Goal: Information Seeking & Learning: Learn about a topic

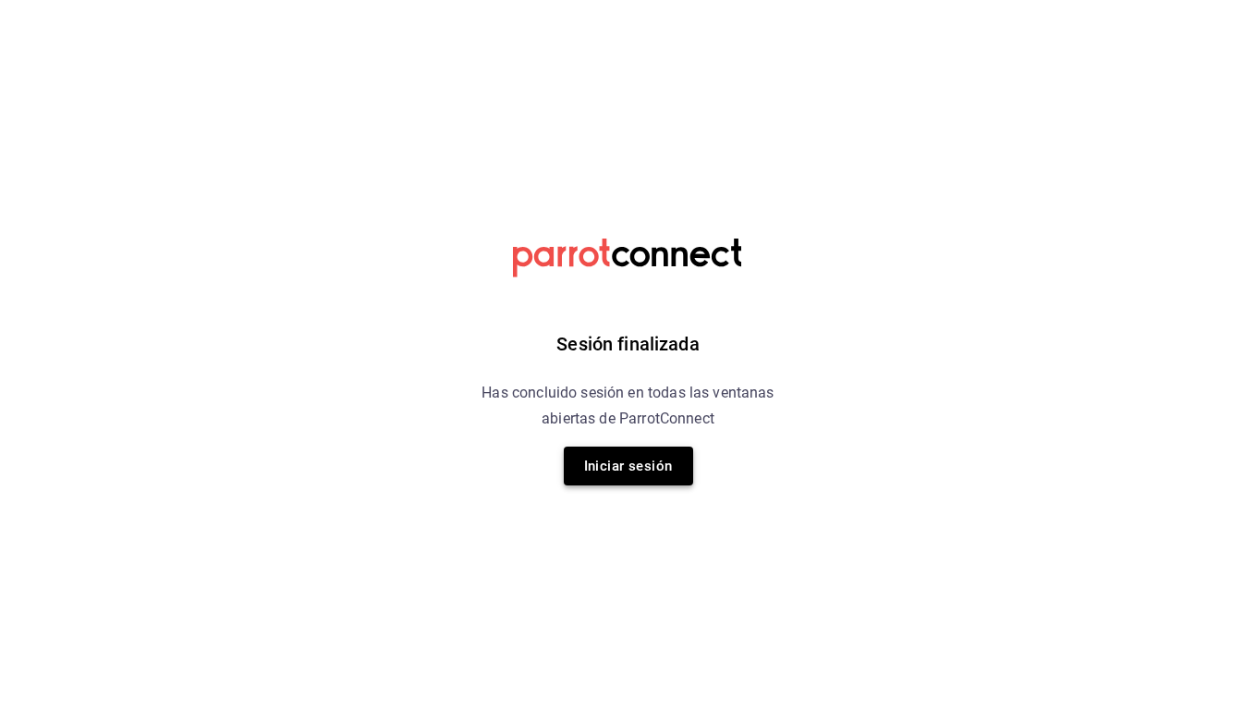
click at [668, 451] on button "Iniciar sesión" at bounding box center [628, 465] width 129 height 39
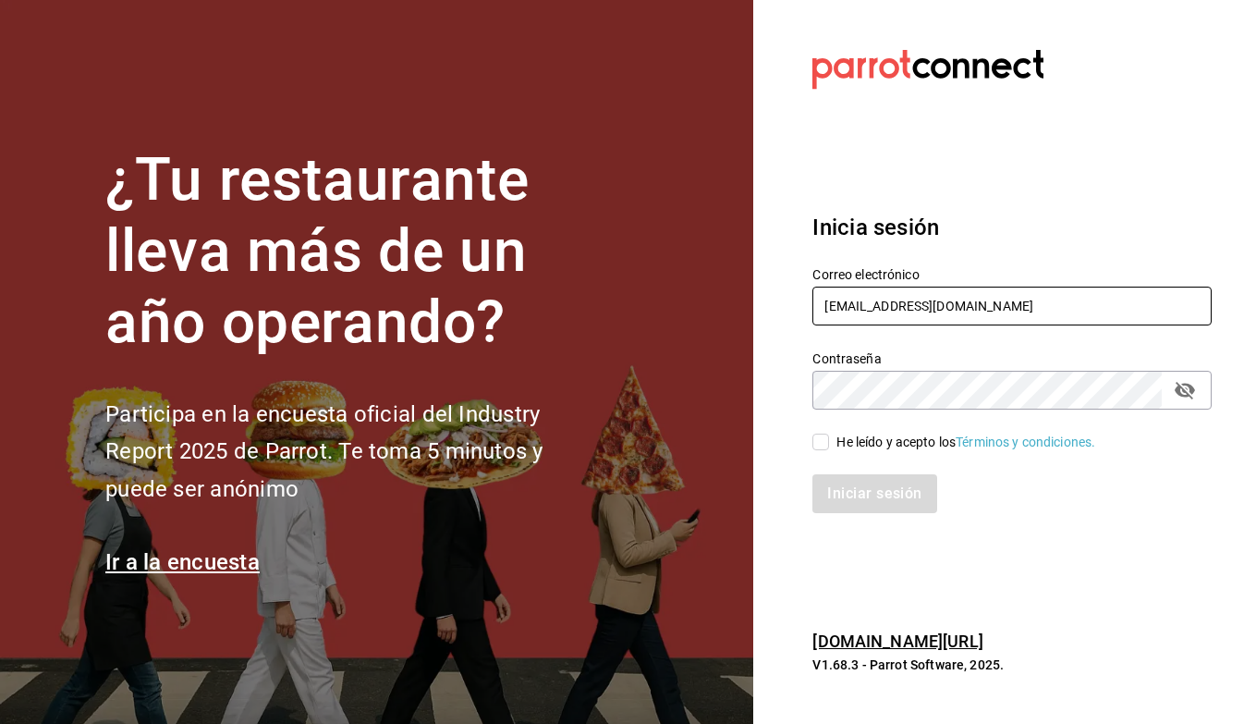
type input "berrinche155@gmail.com"
click at [822, 431] on div "He leído y acepto los Términos y condiciones." at bounding box center [1001, 430] width 422 height 43
click at [822, 446] on input "He leído y acepto los Términos y condiciones." at bounding box center [821, 442] width 17 height 17
checkbox input "true"
click at [858, 486] on button "Iniciar sesión" at bounding box center [876, 493] width 126 height 39
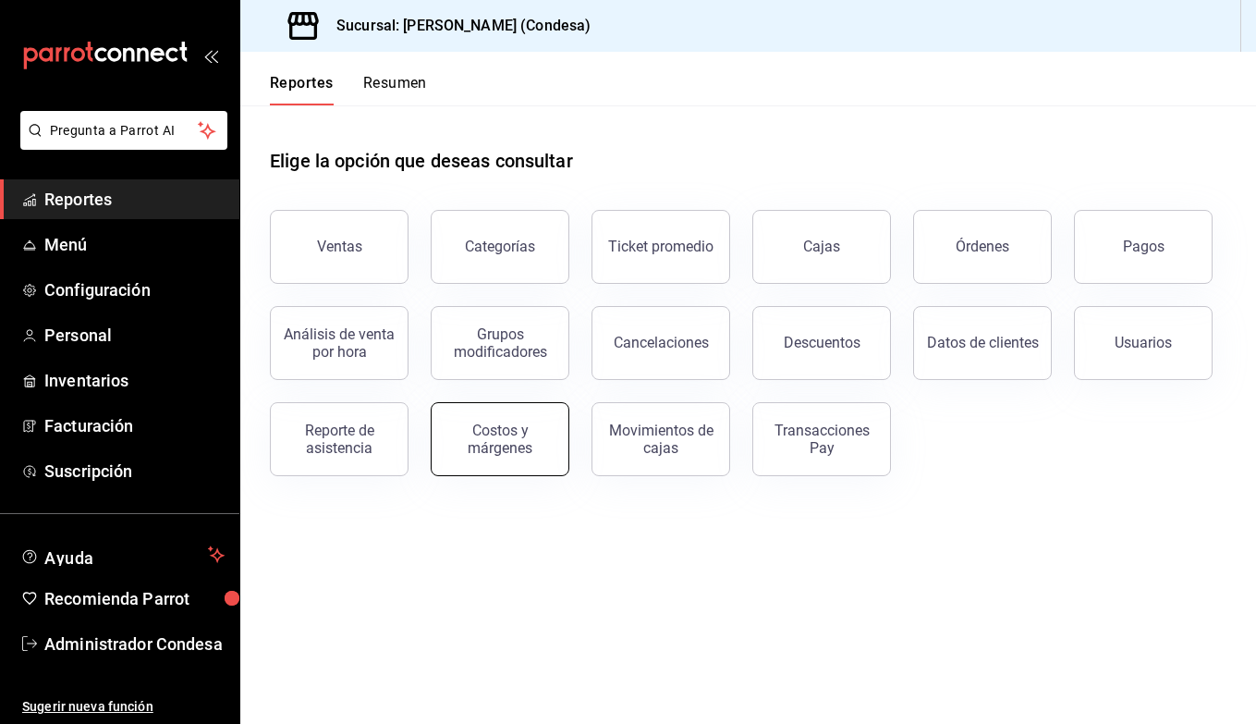
click at [511, 441] on div "Costos y márgenes" at bounding box center [500, 439] width 115 height 35
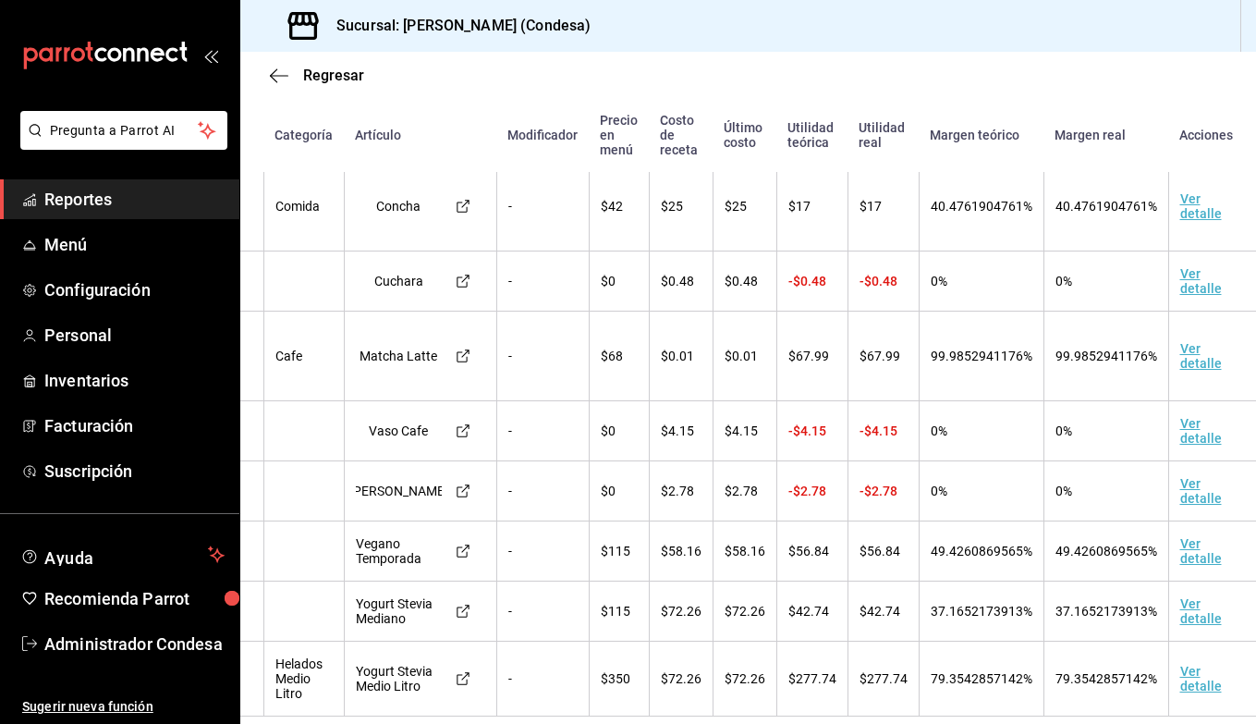
scroll to position [458, 130]
click at [1192, 547] on td "Ver detalle" at bounding box center [1217, 551] width 94 height 60
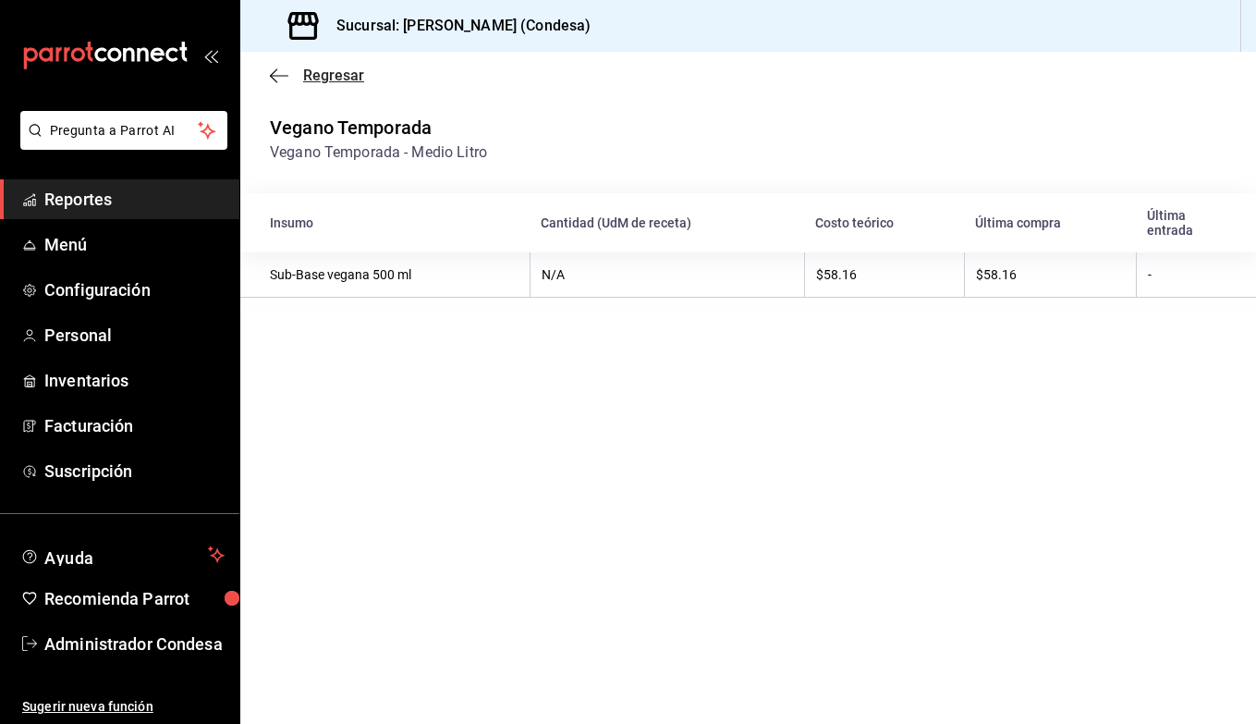
click at [272, 78] on icon "button" at bounding box center [279, 75] width 18 height 17
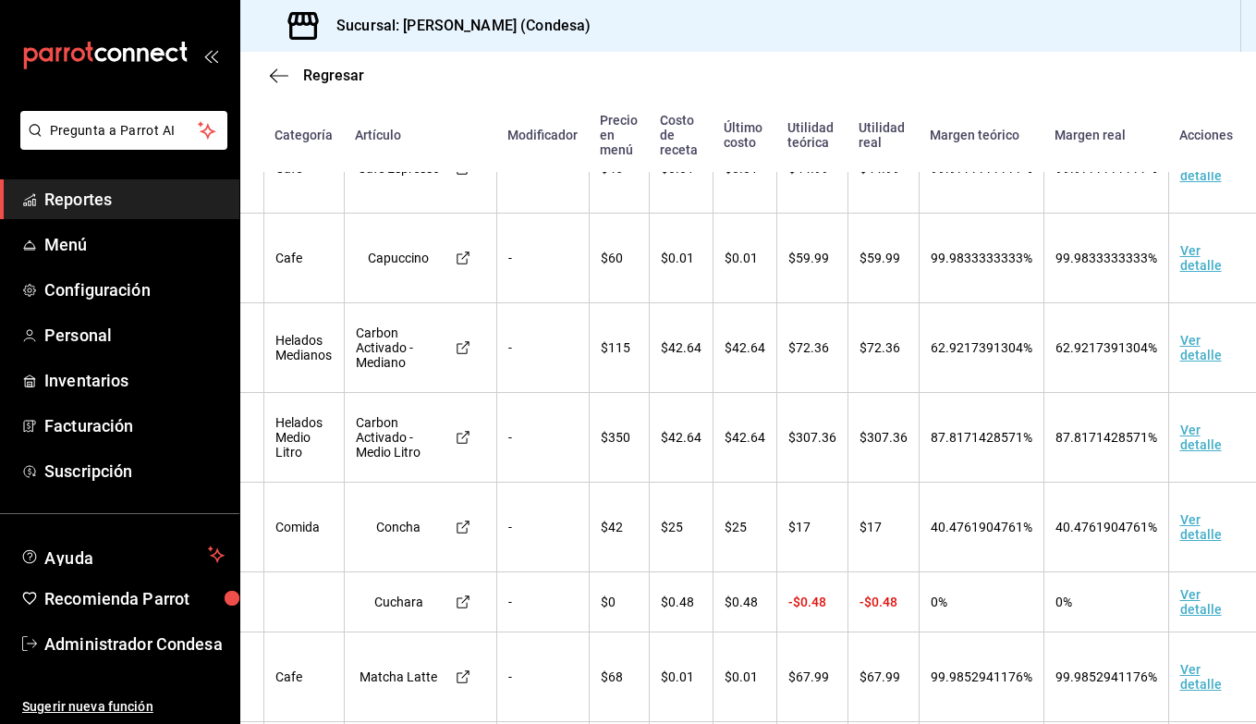
scroll to position [138, 130]
click at [1184, 349] on td "Ver detalle" at bounding box center [1217, 348] width 94 height 90
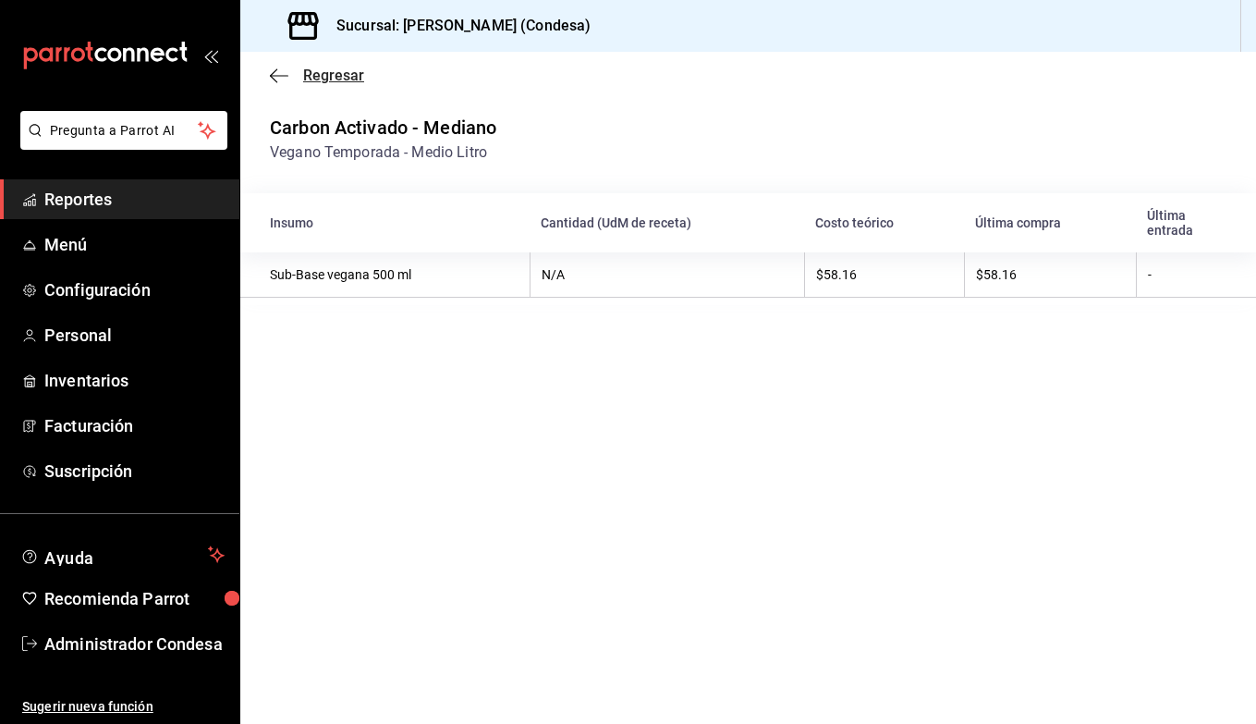
click at [279, 77] on icon "button" at bounding box center [279, 75] width 18 height 17
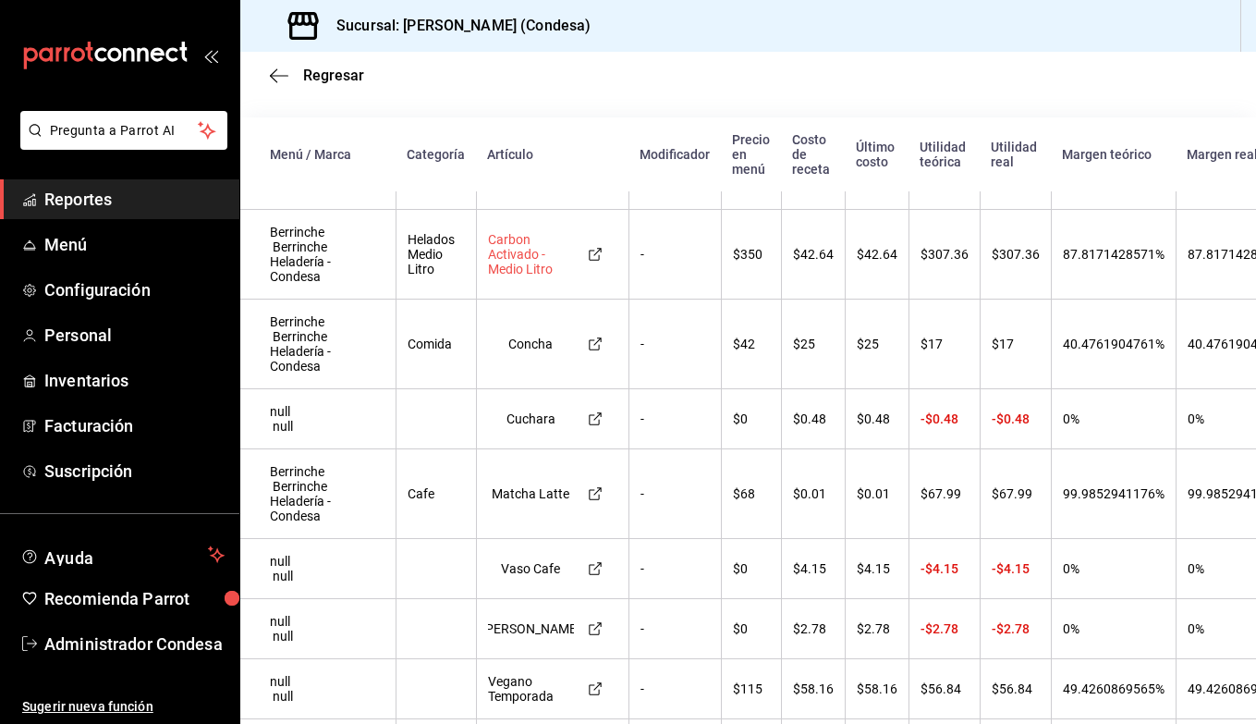
click at [512, 250] on div "Carbon Activado - Medio Litro" at bounding box center [531, 254] width 86 height 44
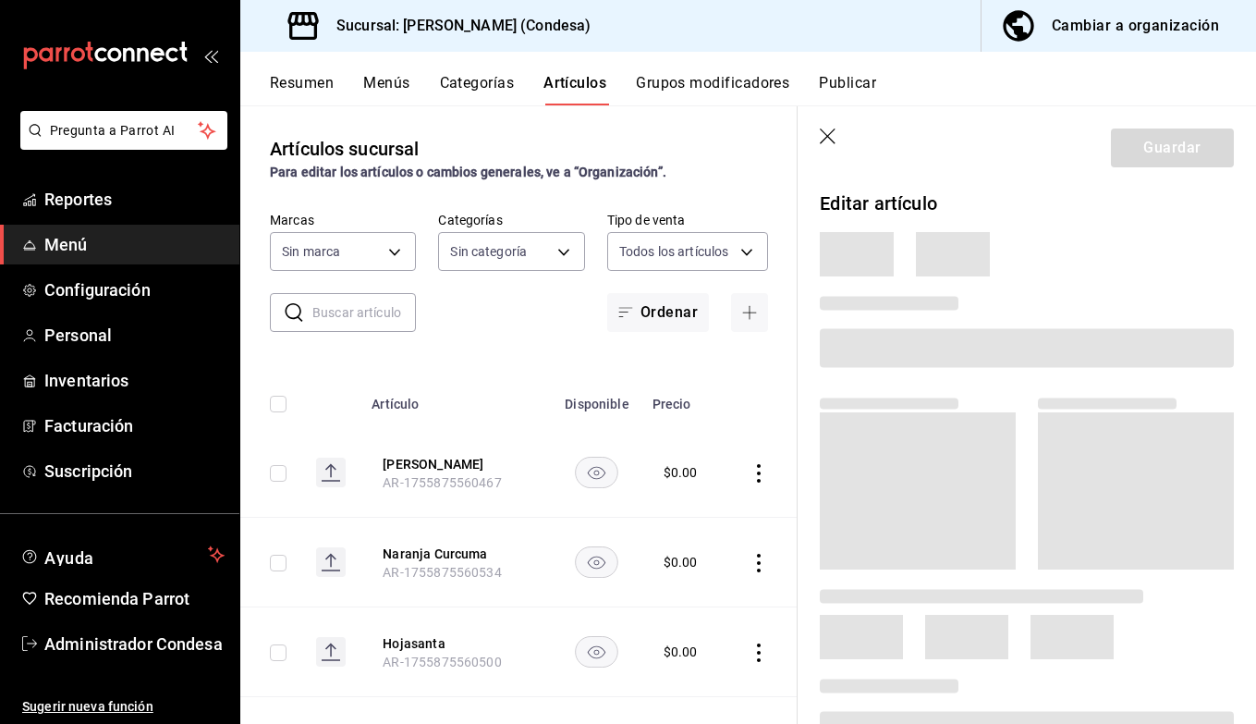
type input "86632142-fb3b-43d2-84fb-ad5f0e1813cf"
type input "7beebd49-74cd-46a9-9521-54a8ed3875d4,df5c1c17-b5fd-4db4-8b82-447fe841abc1,4535a…"
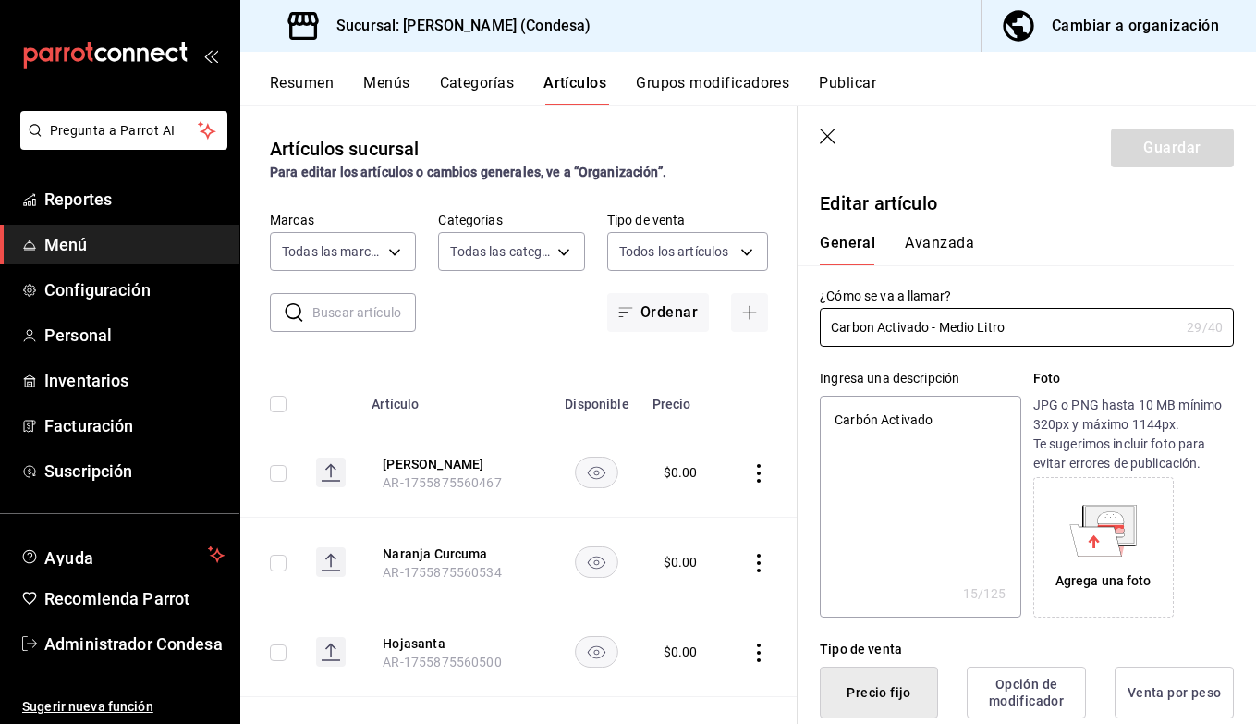
type textarea "x"
type input "$350.00"
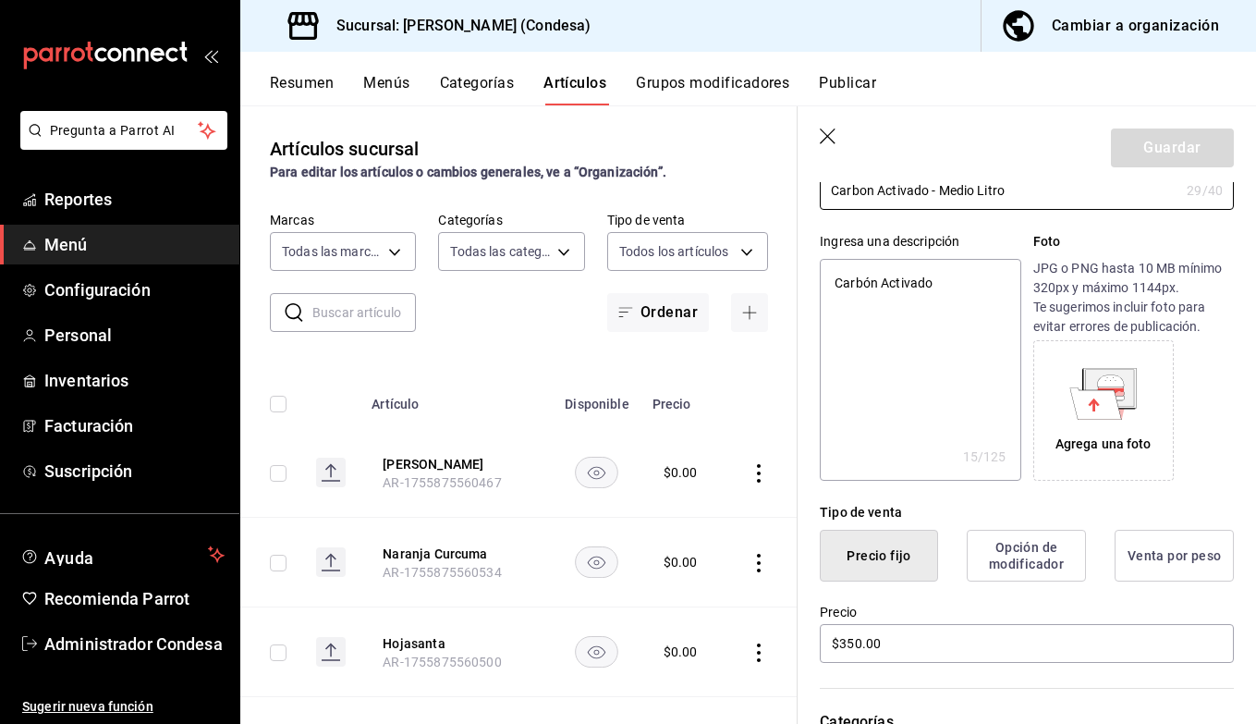
scroll to position [167, 0]
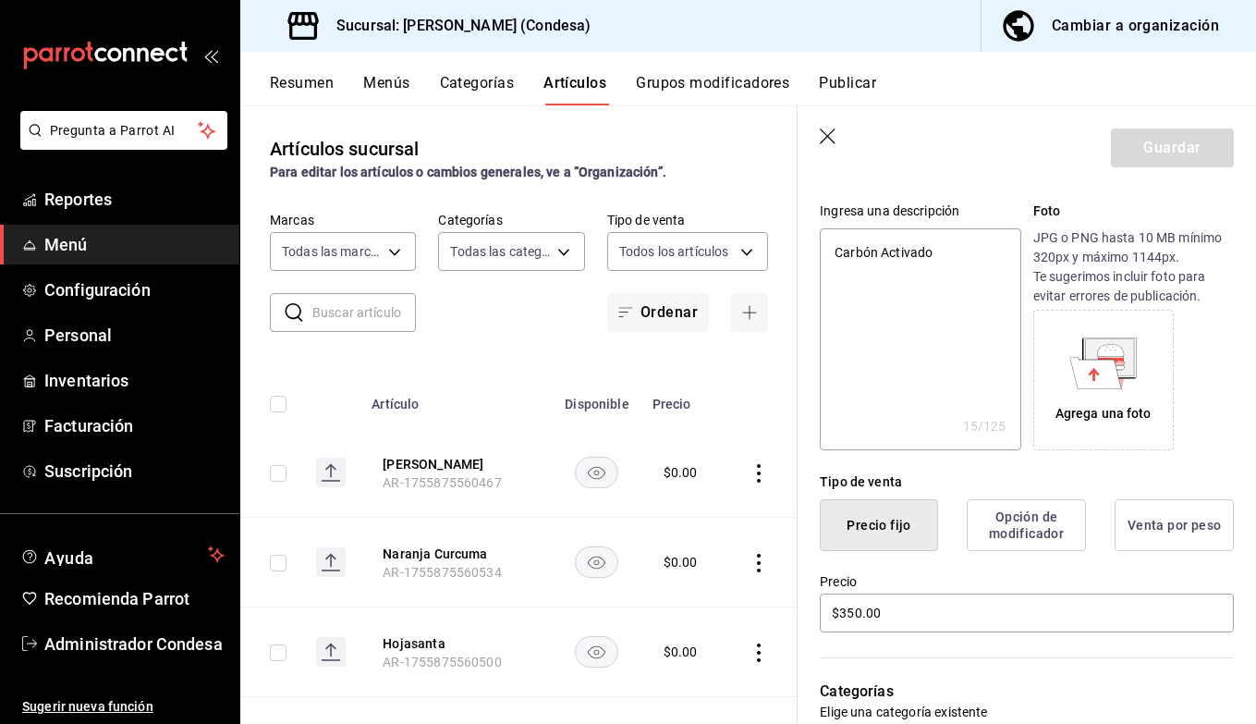
type textarea "x"
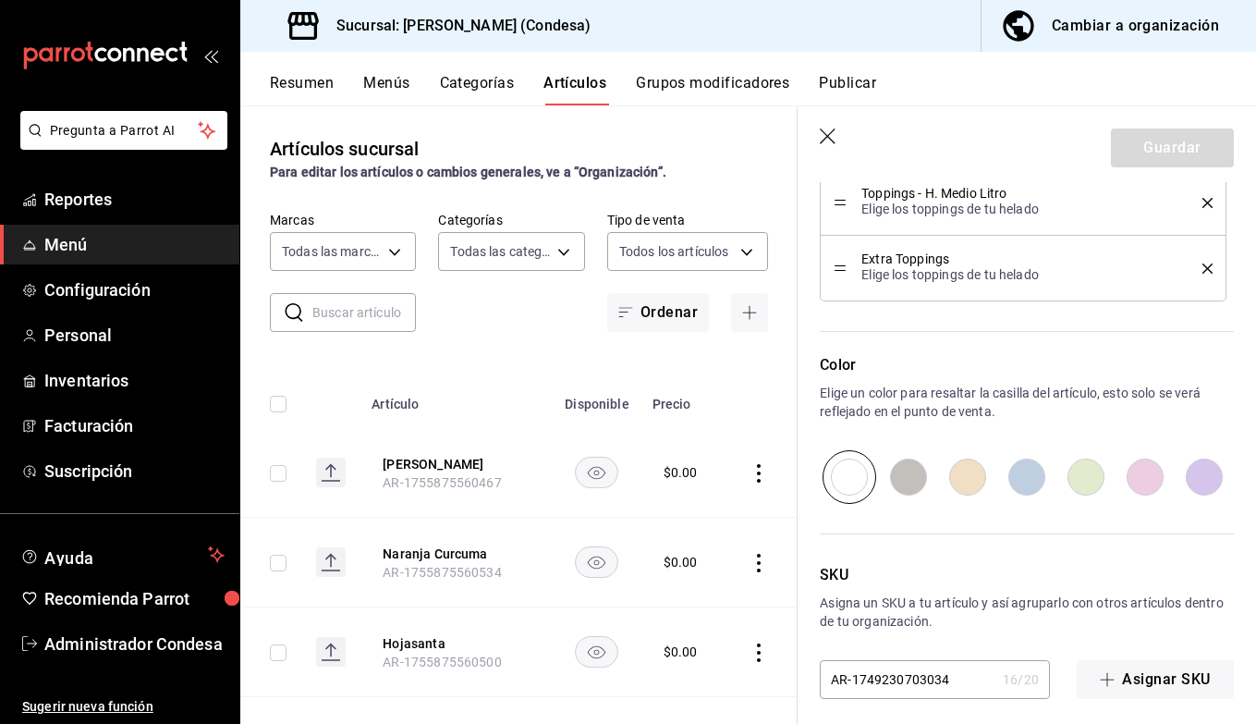
scroll to position [943, 0]
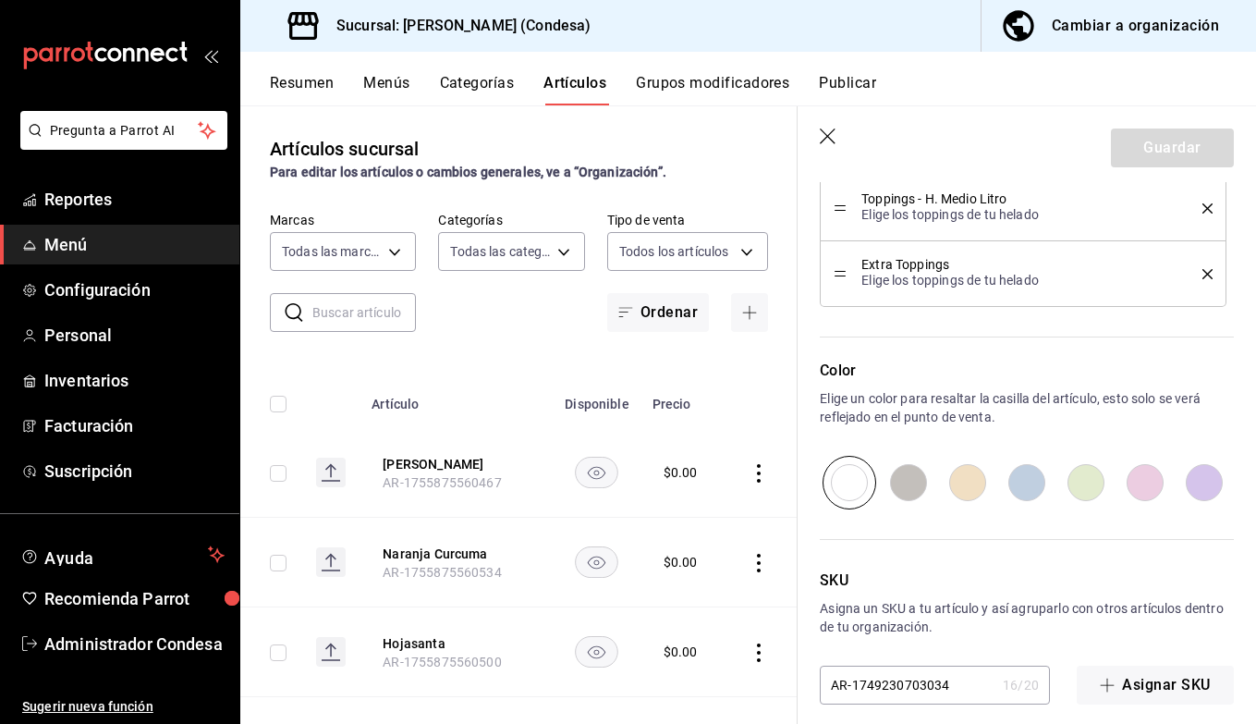
click at [831, 140] on icon "button" at bounding box center [828, 136] width 16 height 16
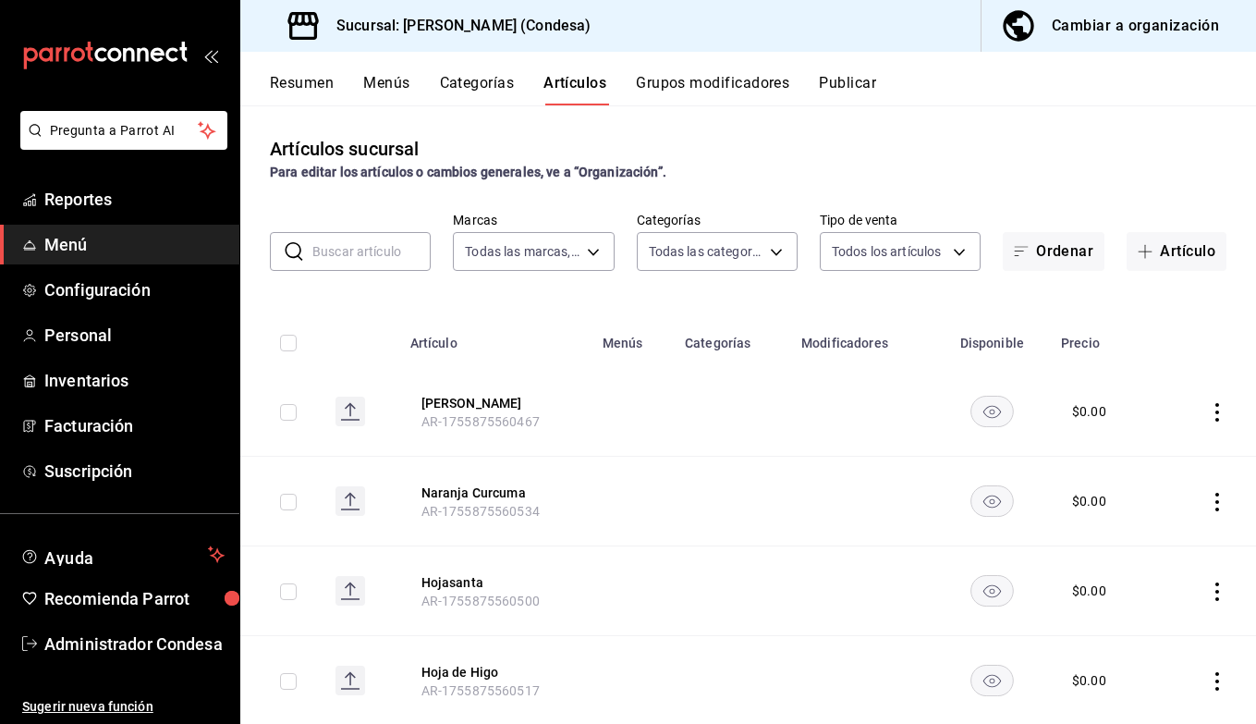
click at [320, 80] on button "Resumen" at bounding box center [302, 89] width 64 height 31
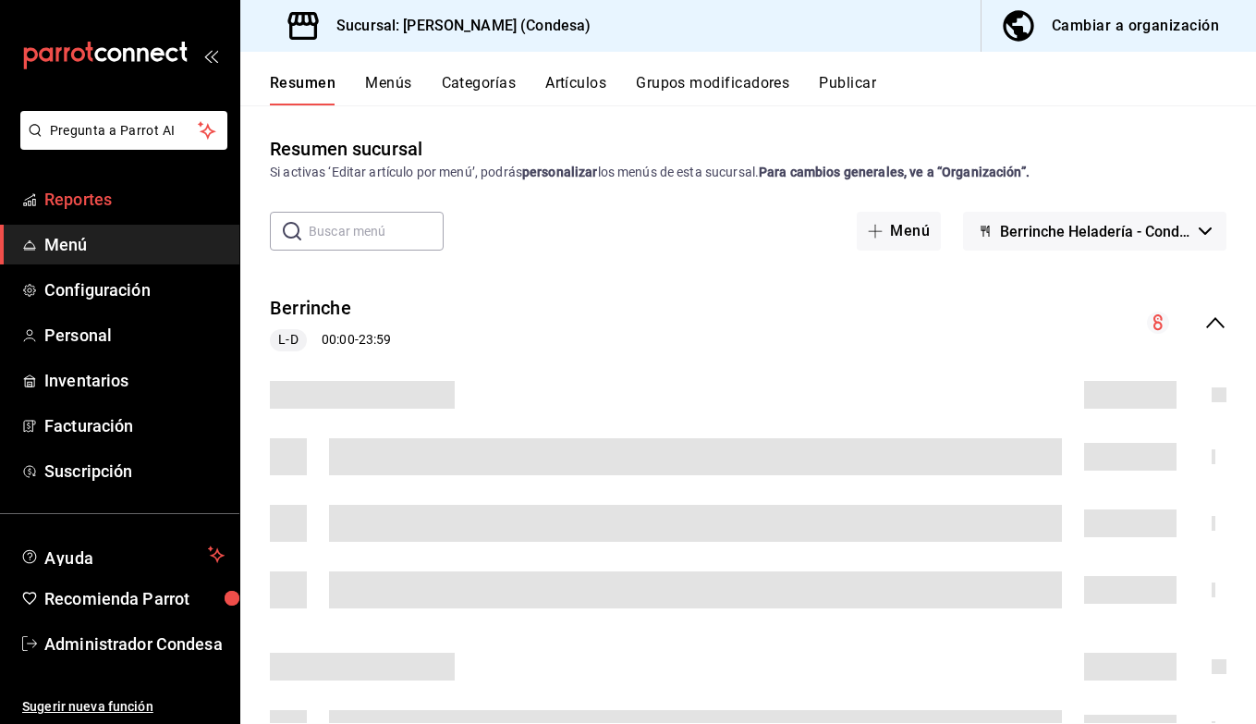
click at [115, 184] on link "Reportes" at bounding box center [119, 199] width 239 height 40
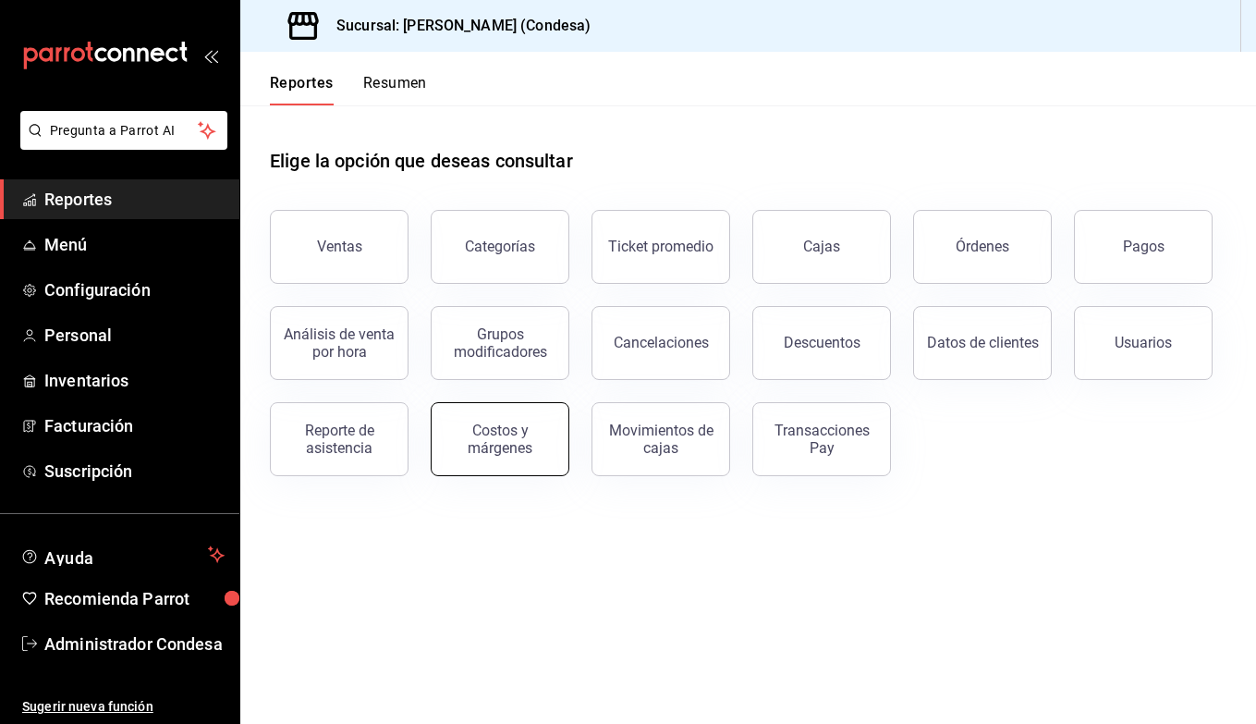
click at [501, 437] on div "Costos y márgenes" at bounding box center [500, 439] width 115 height 35
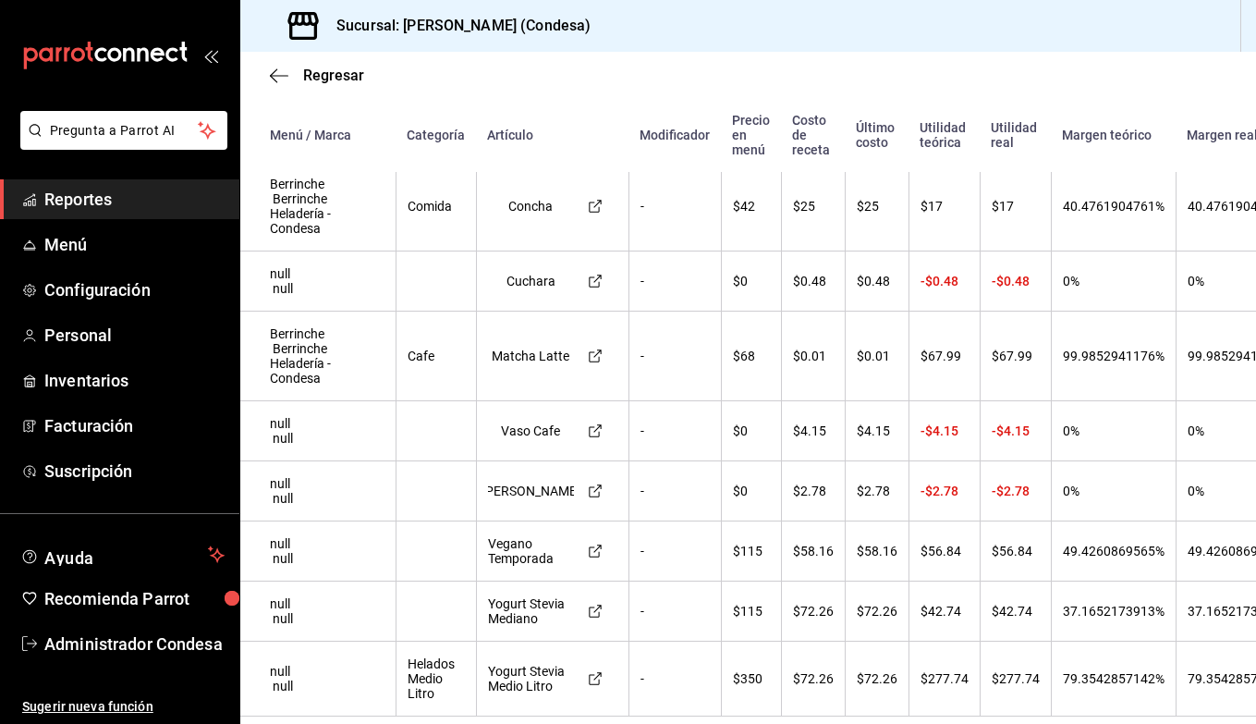
scroll to position [162, 0]
click at [83, 238] on span "Menú" at bounding box center [134, 244] width 180 height 25
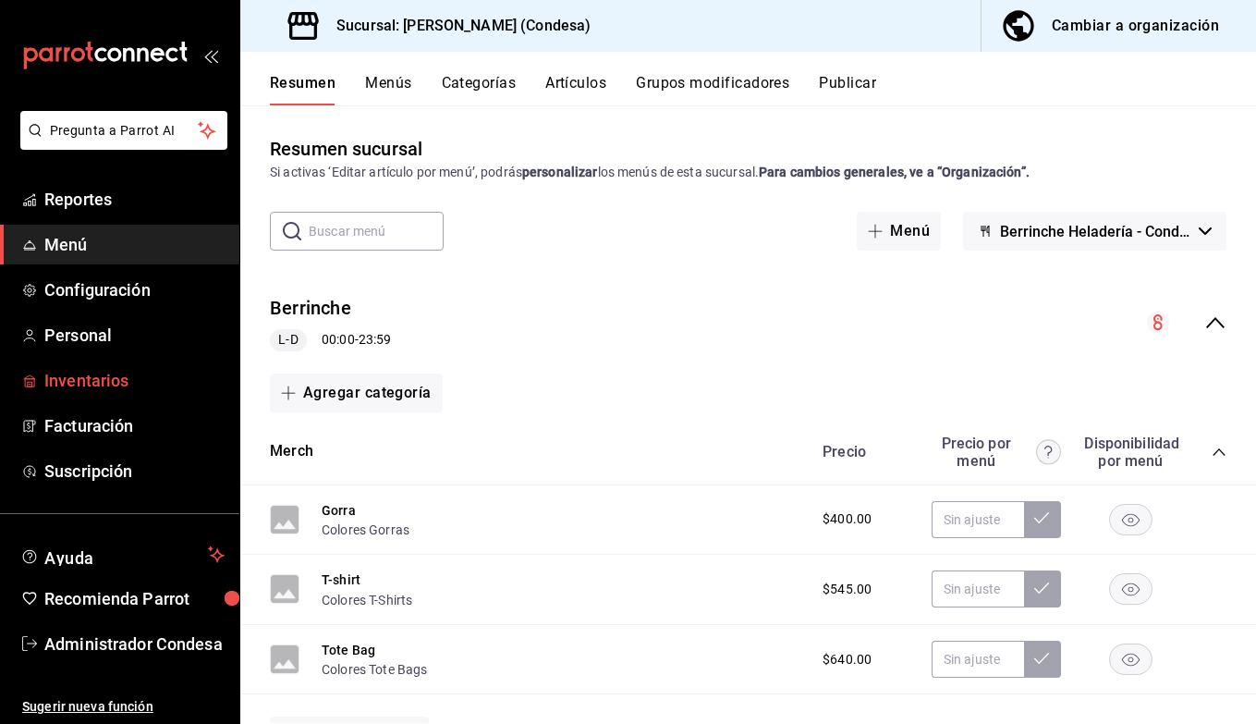
click at [84, 369] on span "Inventarios" at bounding box center [134, 380] width 180 height 25
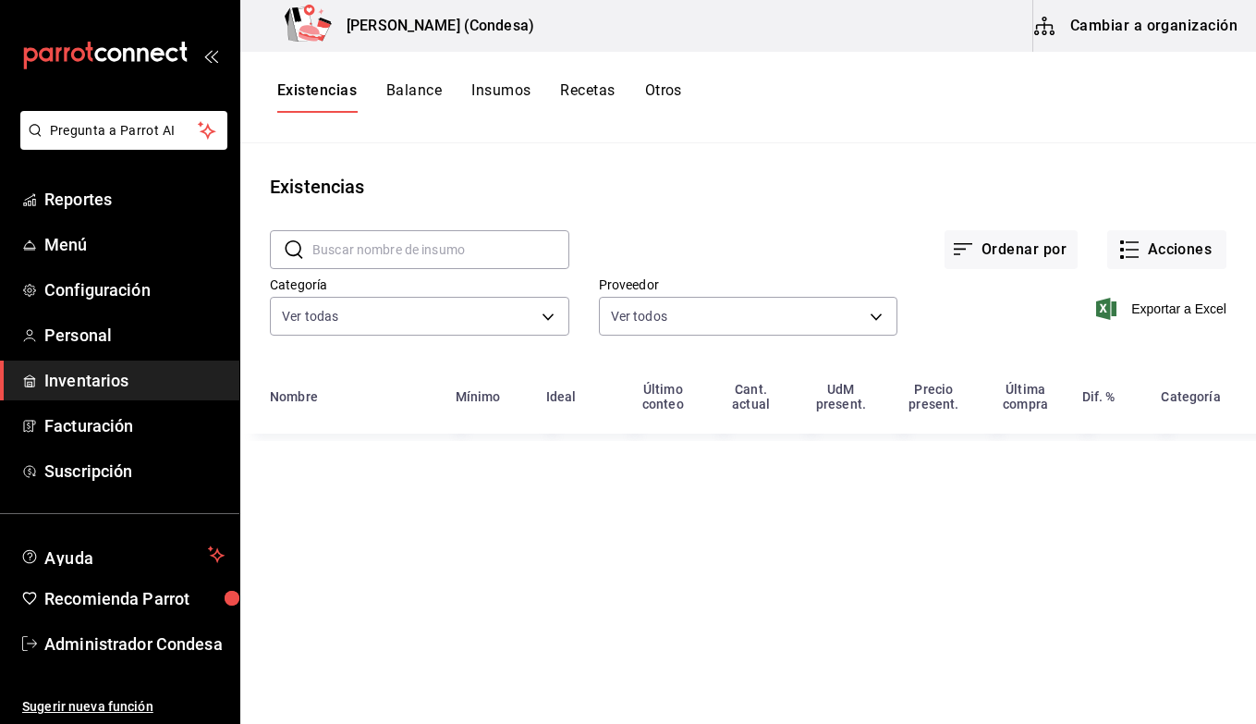
click at [602, 78] on div "Existencias Balance Insumos Recetas Otros" at bounding box center [748, 98] width 1016 height 92
click at [588, 95] on button "Recetas" at bounding box center [587, 96] width 55 height 31
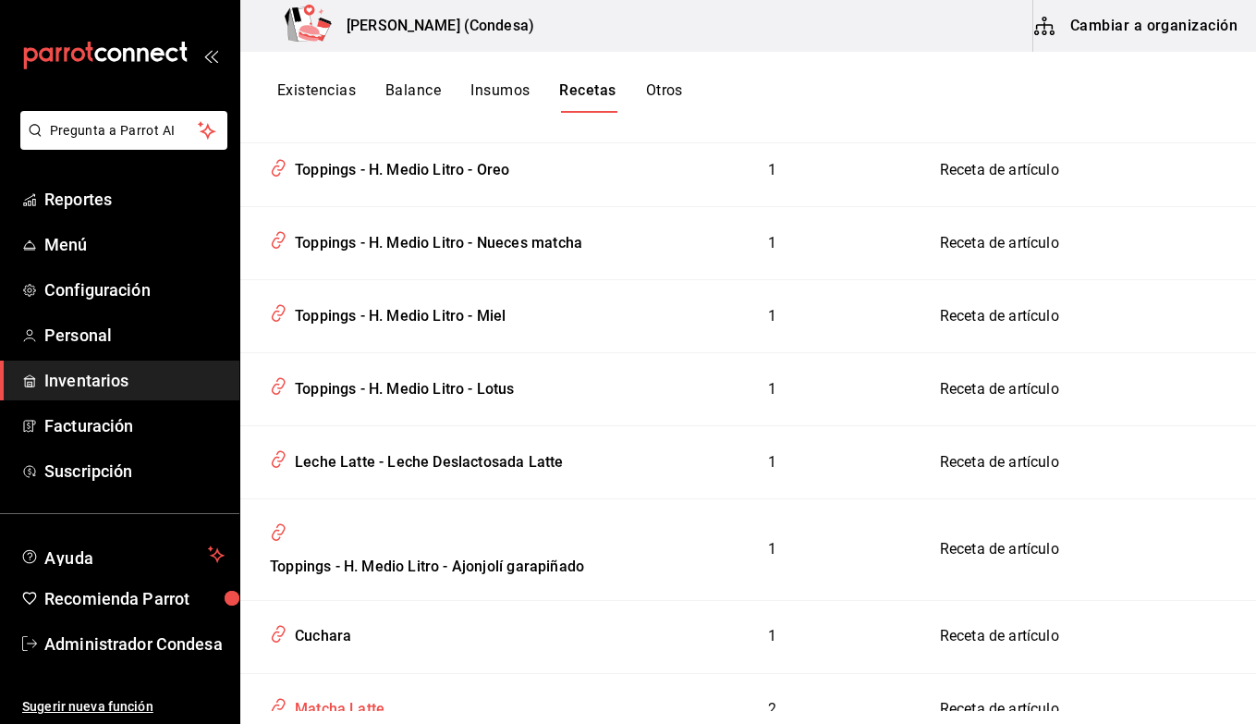
scroll to position [3356, 0]
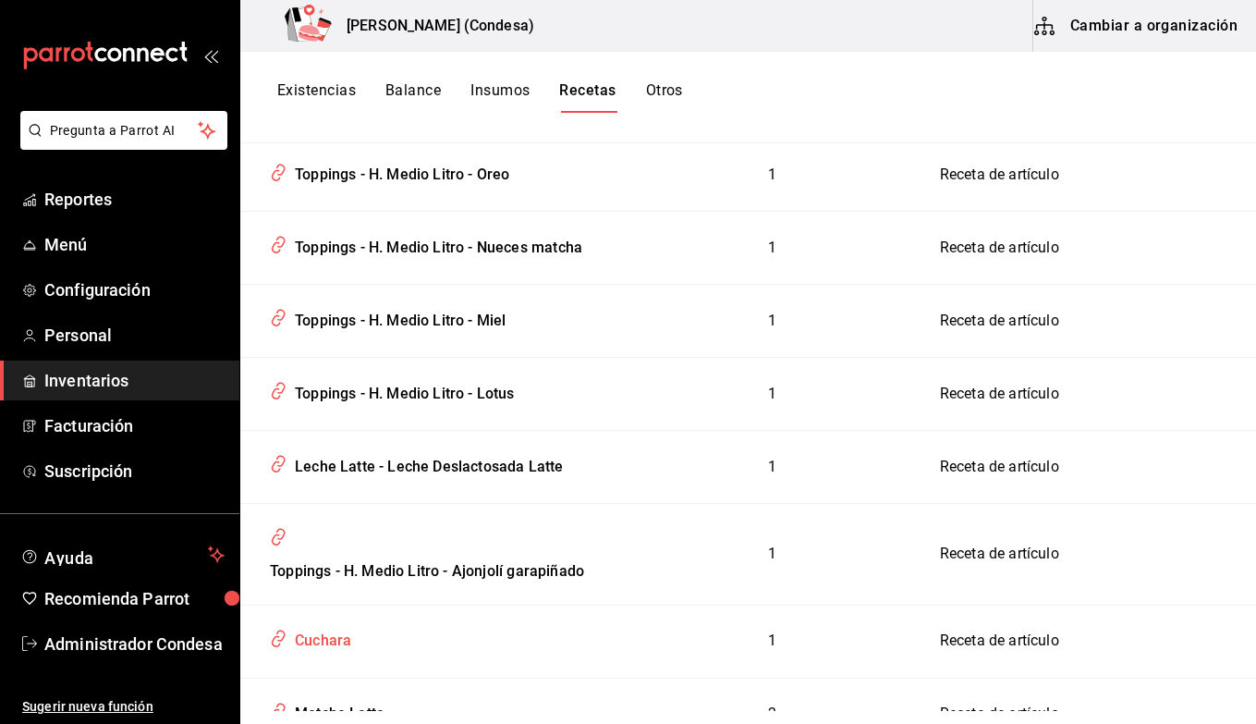
click at [346, 623] on div "Cuchara" at bounding box center [319, 637] width 64 height 29
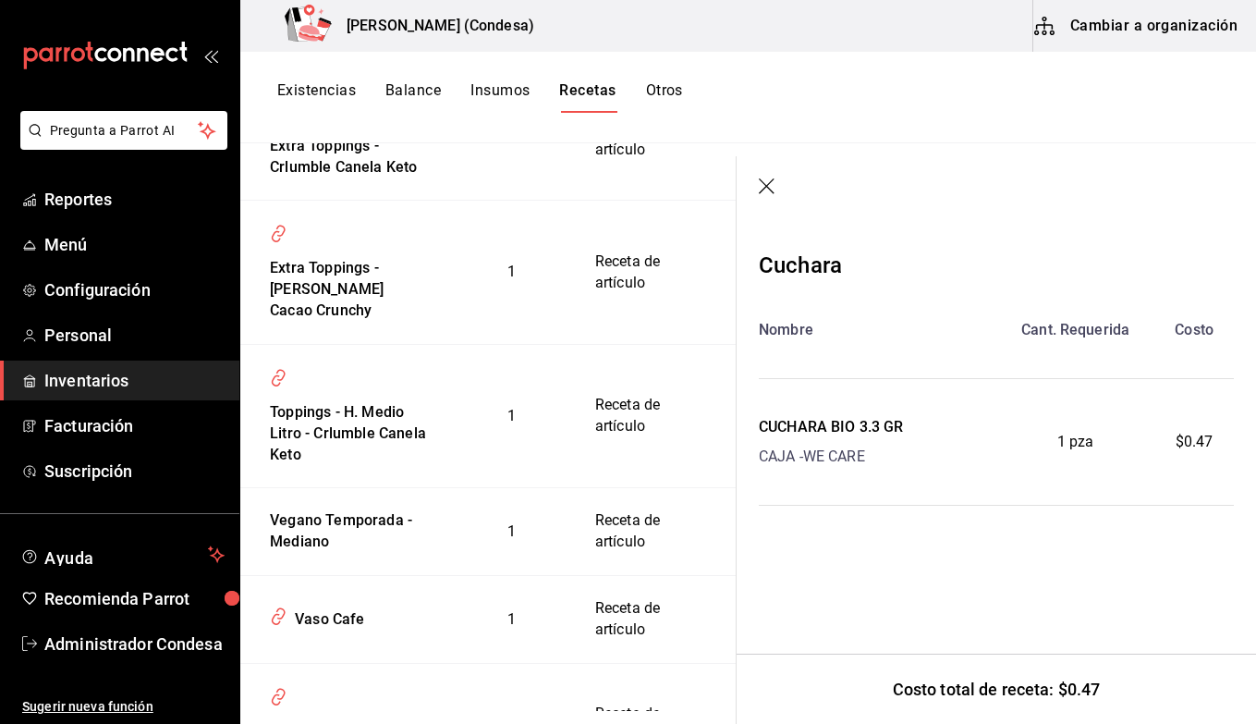
click at [765, 182] on icon "button" at bounding box center [768, 187] width 18 height 18
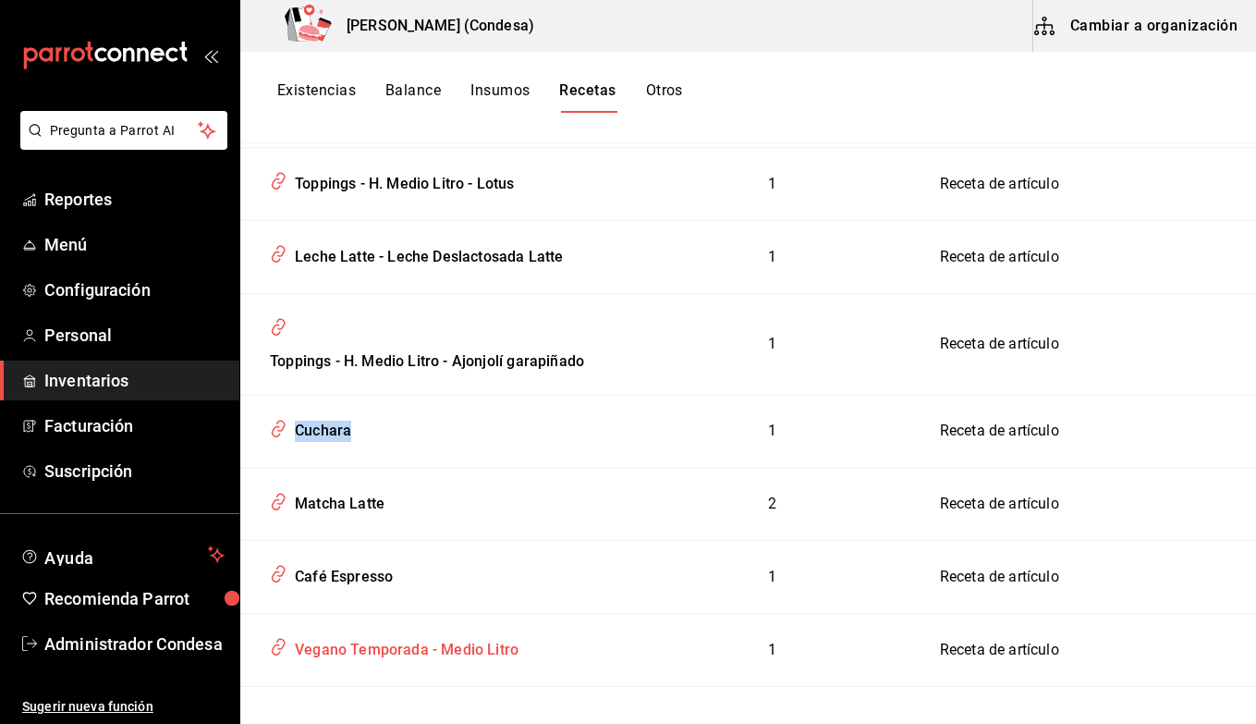
scroll to position [3574, 0]
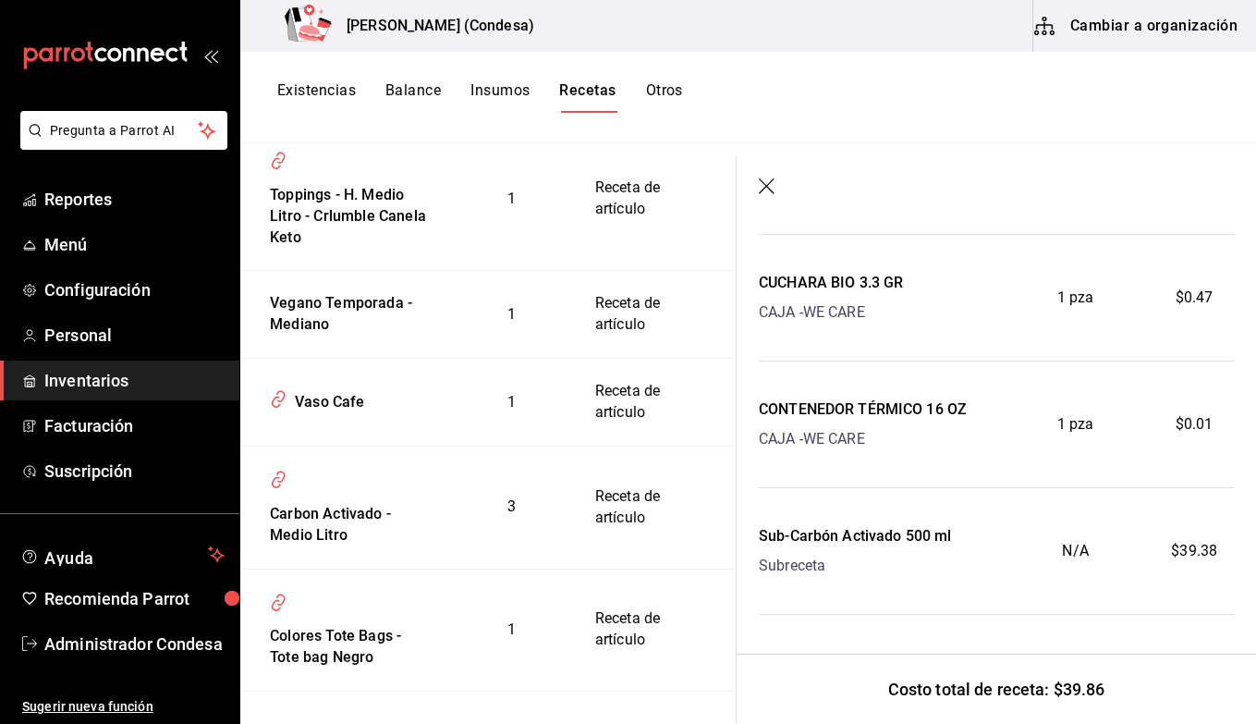
scroll to position [146, 0]
click at [752, 189] on header at bounding box center [996, 187] width 519 height 63
click at [768, 189] on icon "button" at bounding box center [768, 187] width 18 height 18
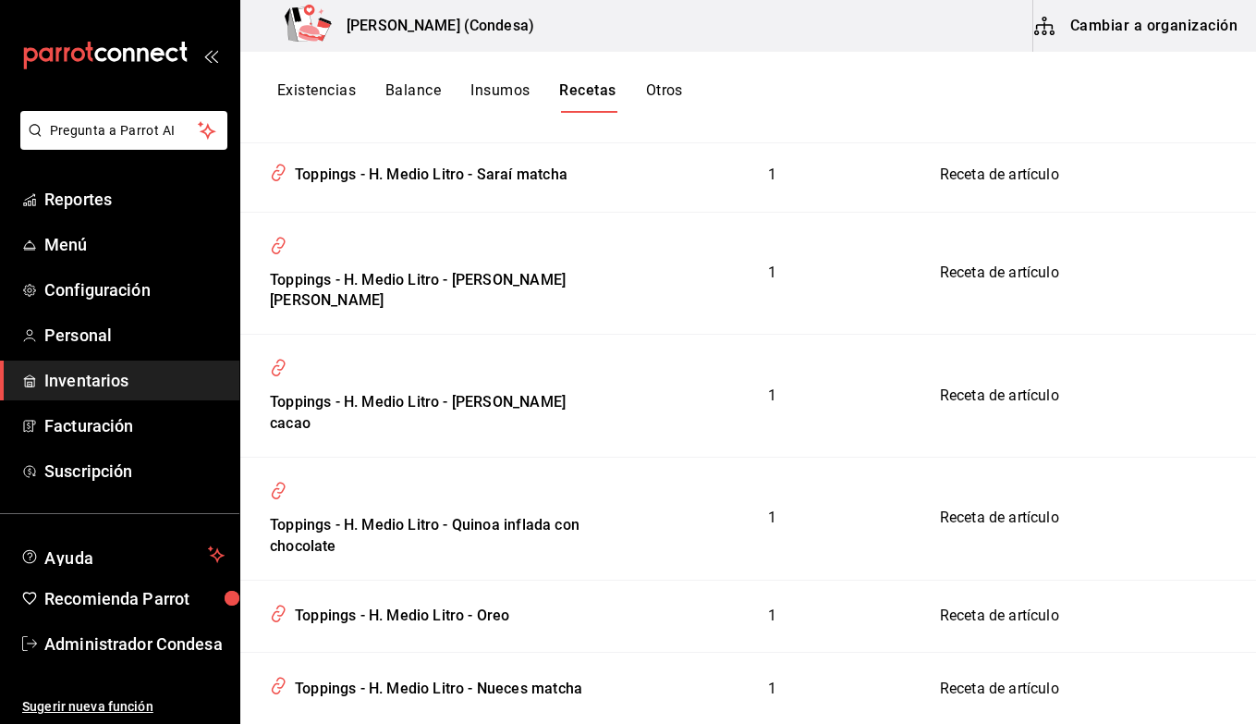
scroll to position [2914, 0]
click at [492, 80] on div "Existencias Balance Insumos Recetas Otros" at bounding box center [748, 98] width 1016 height 92
click at [491, 94] on button "Insumos" at bounding box center [499, 96] width 59 height 31
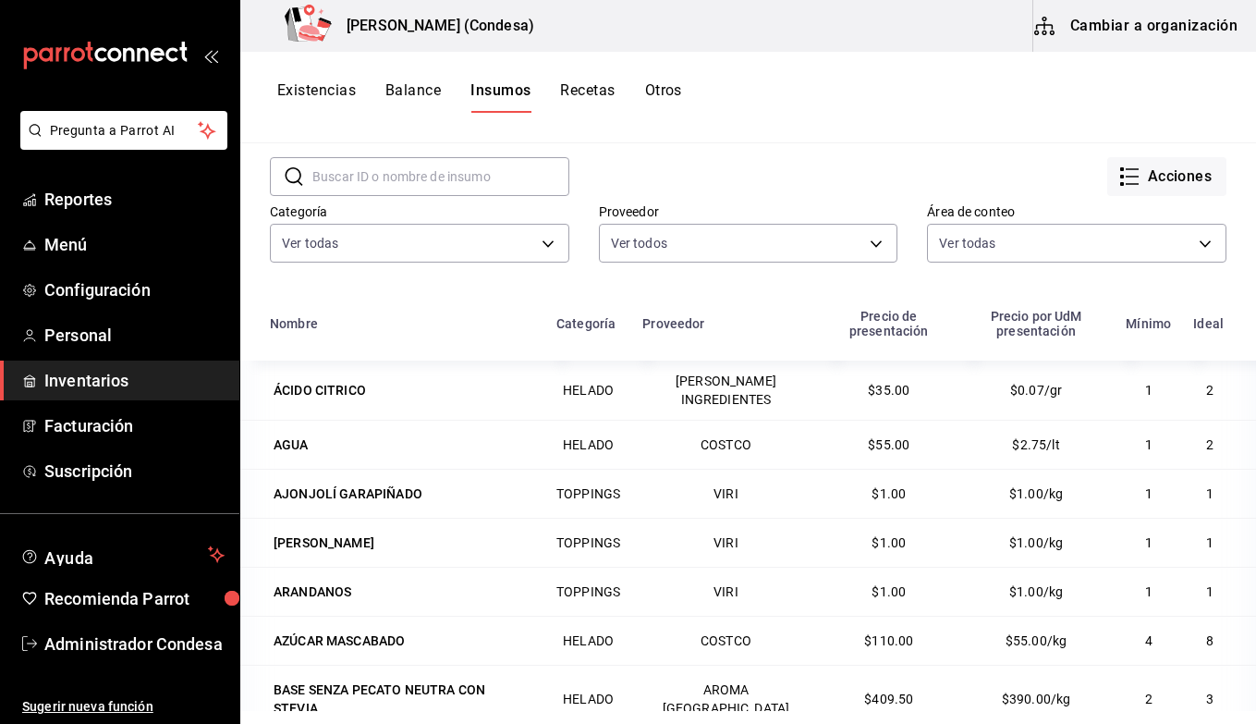
scroll to position [31, 0]
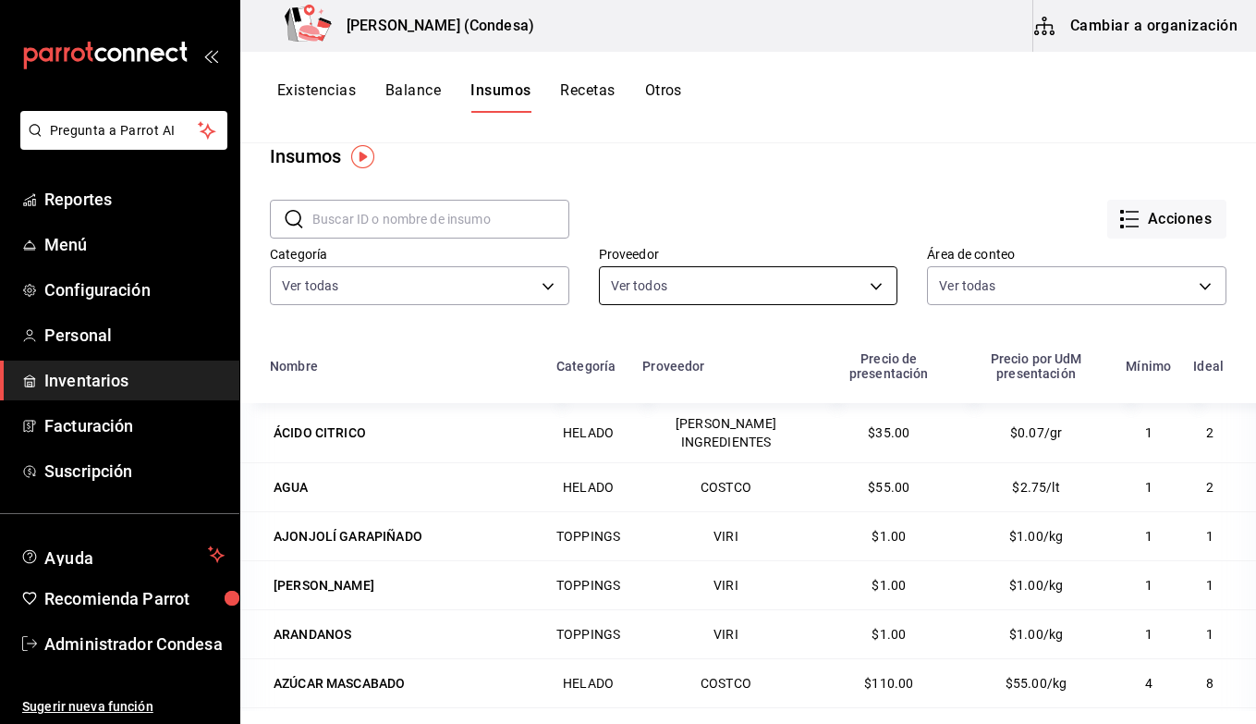
click at [650, 286] on body "Pregunta a Parrot AI Reportes Menú Configuración Personal Inventarios Facturaci…" at bounding box center [628, 355] width 1256 height 711
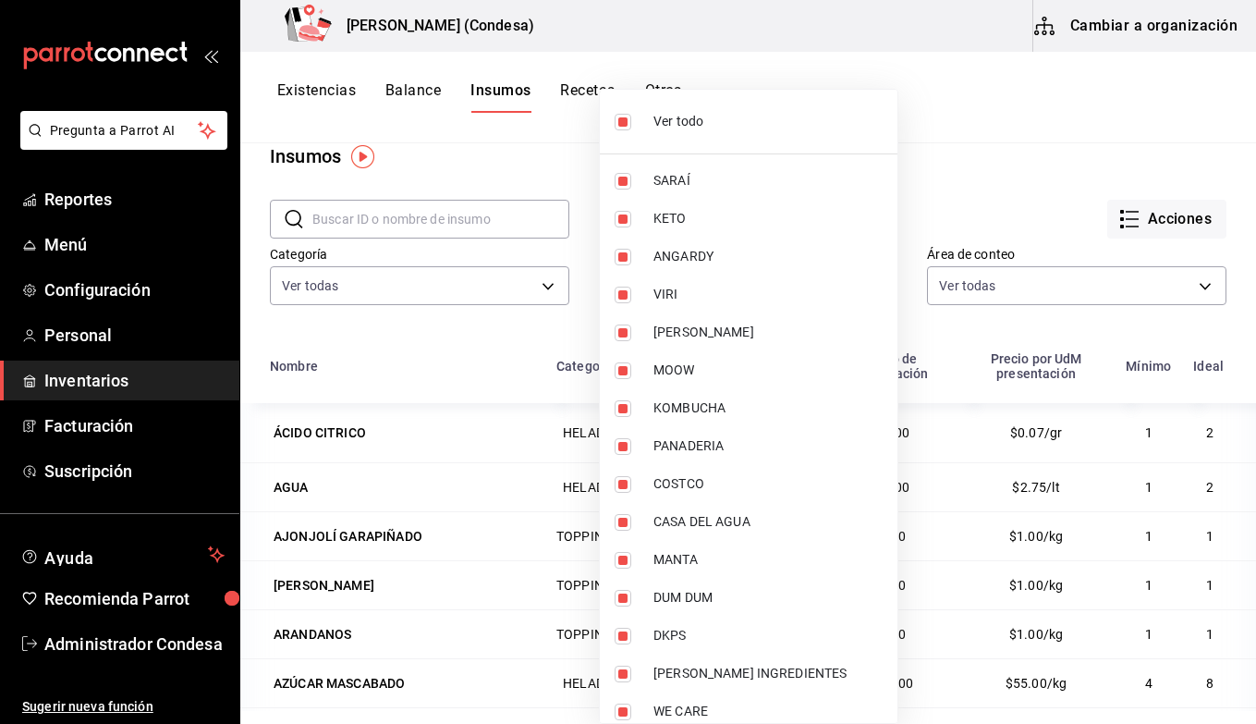
click at [624, 121] on input "checkbox" at bounding box center [623, 122] width 17 height 17
checkbox input "false"
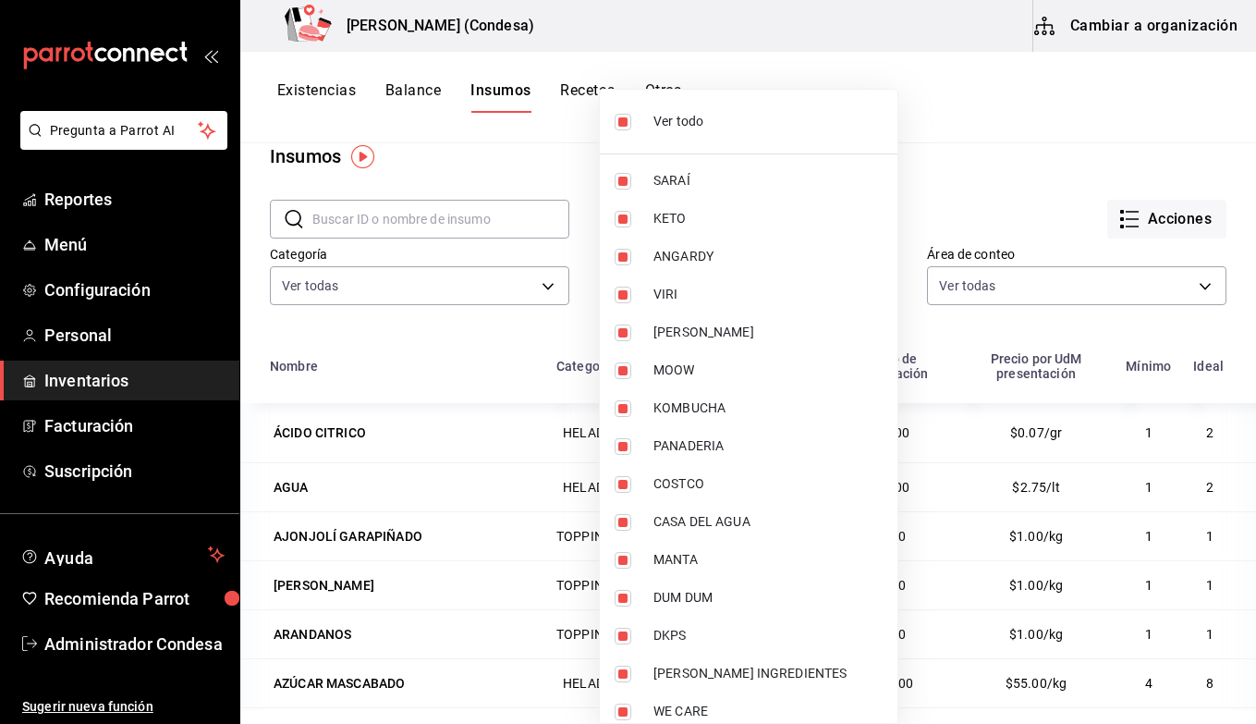
checkbox input "false"
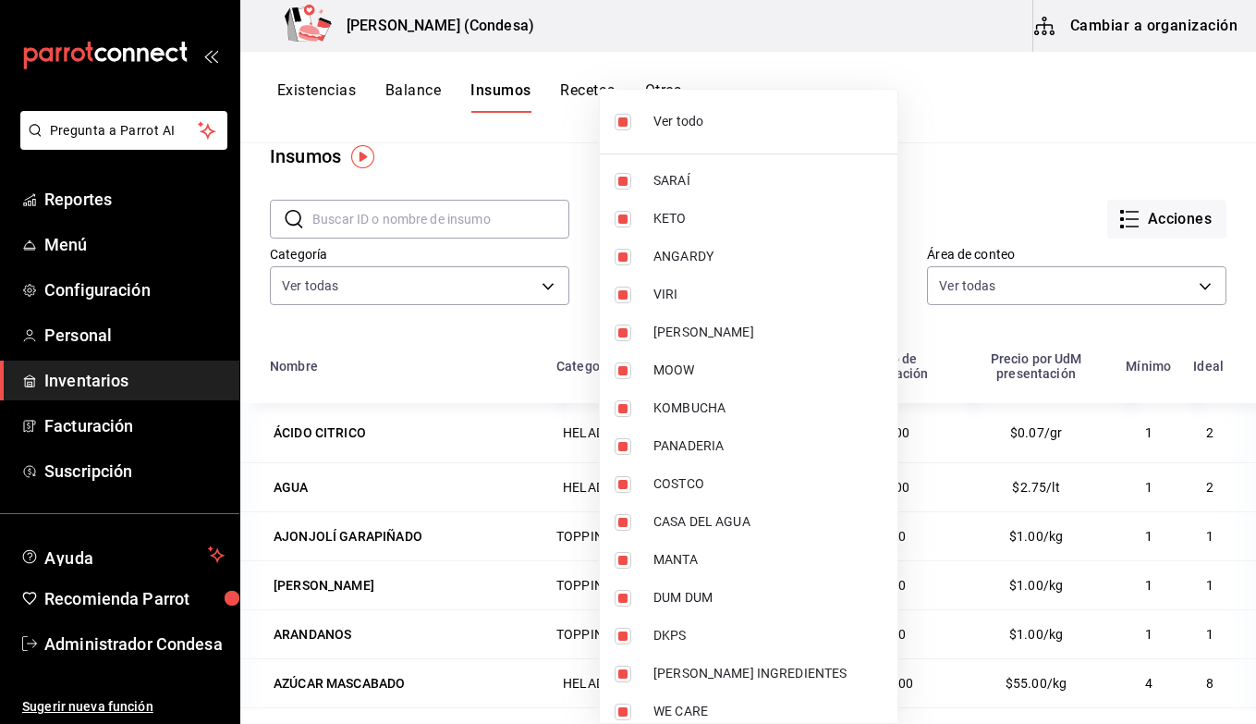
checkbox input "false"
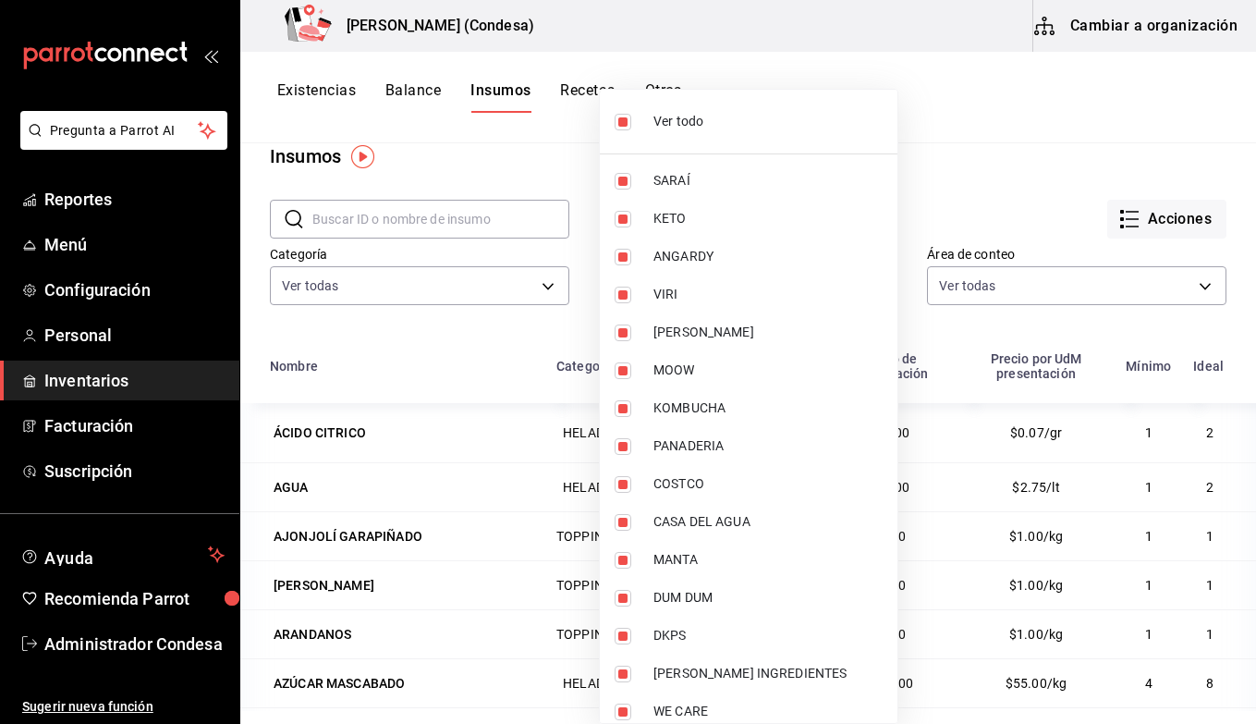
checkbox input "false"
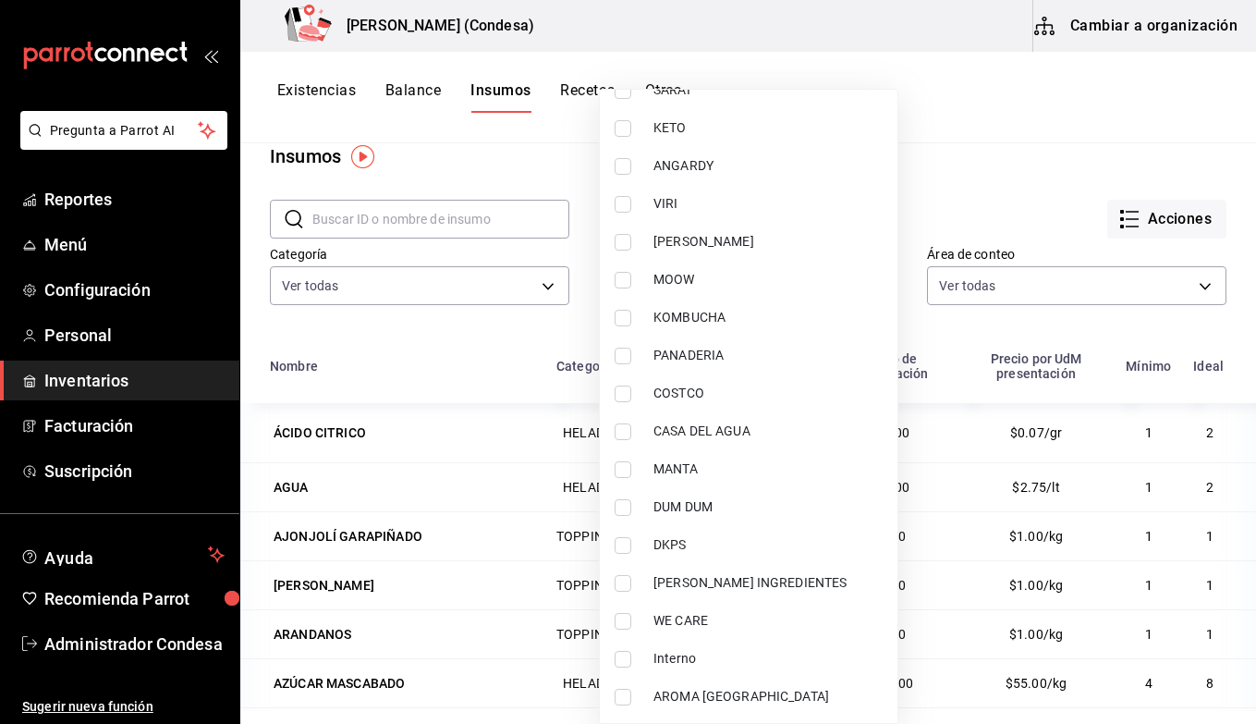
scroll to position [91, 0]
click at [625, 622] on input "checkbox" at bounding box center [623, 621] width 17 height 17
checkbox input "true"
type input "a3ab262d-2cf3-4a1d-b8e4-1223f6a7786e"
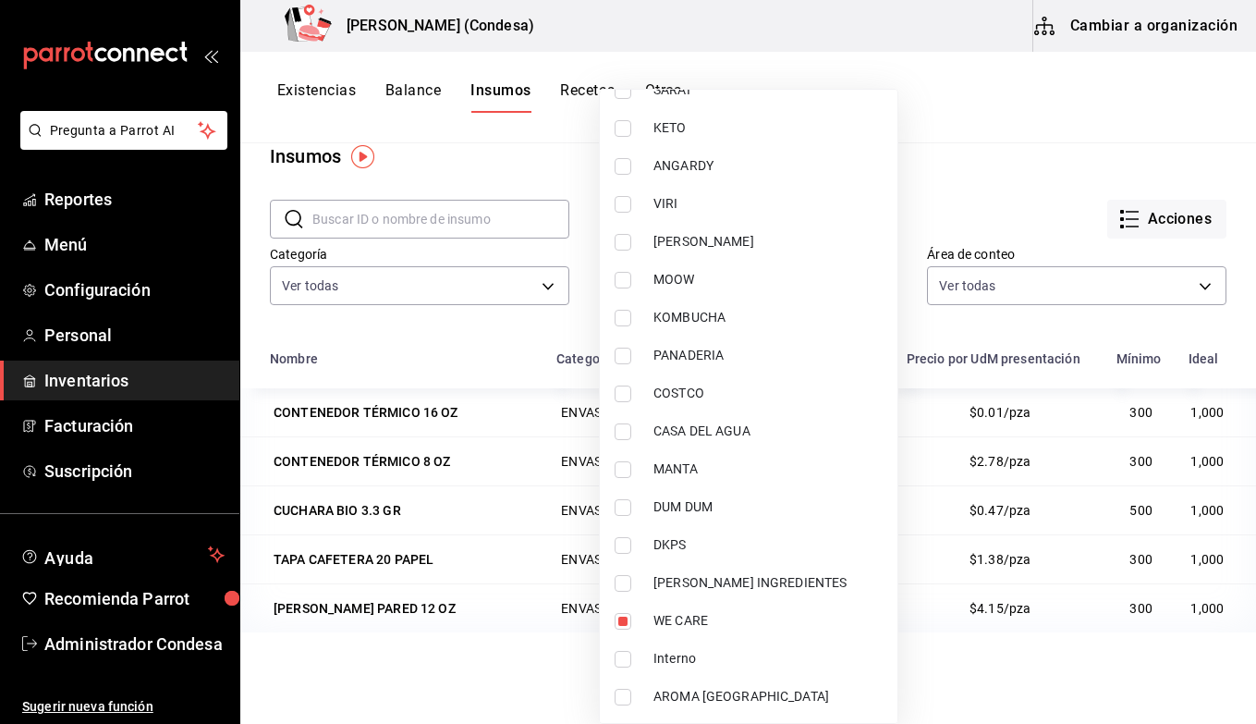
click at [474, 327] on div at bounding box center [628, 362] width 1256 height 724
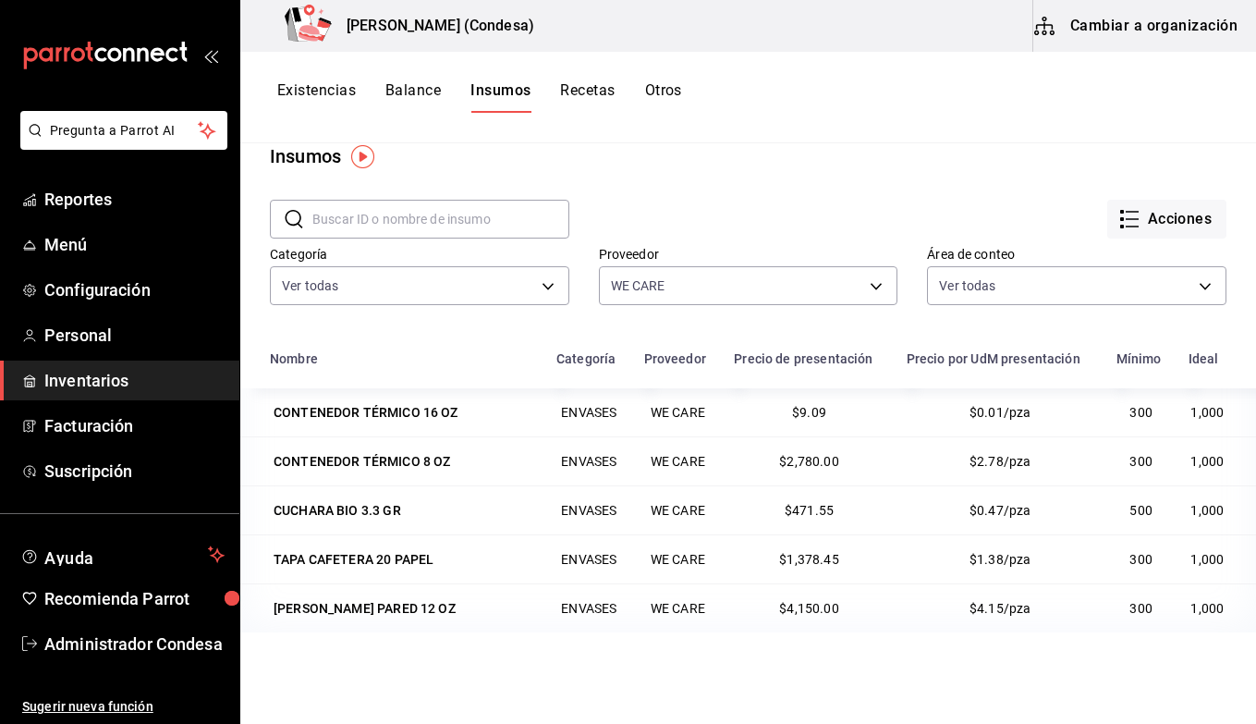
click at [583, 95] on button "Recetas" at bounding box center [587, 96] width 55 height 31
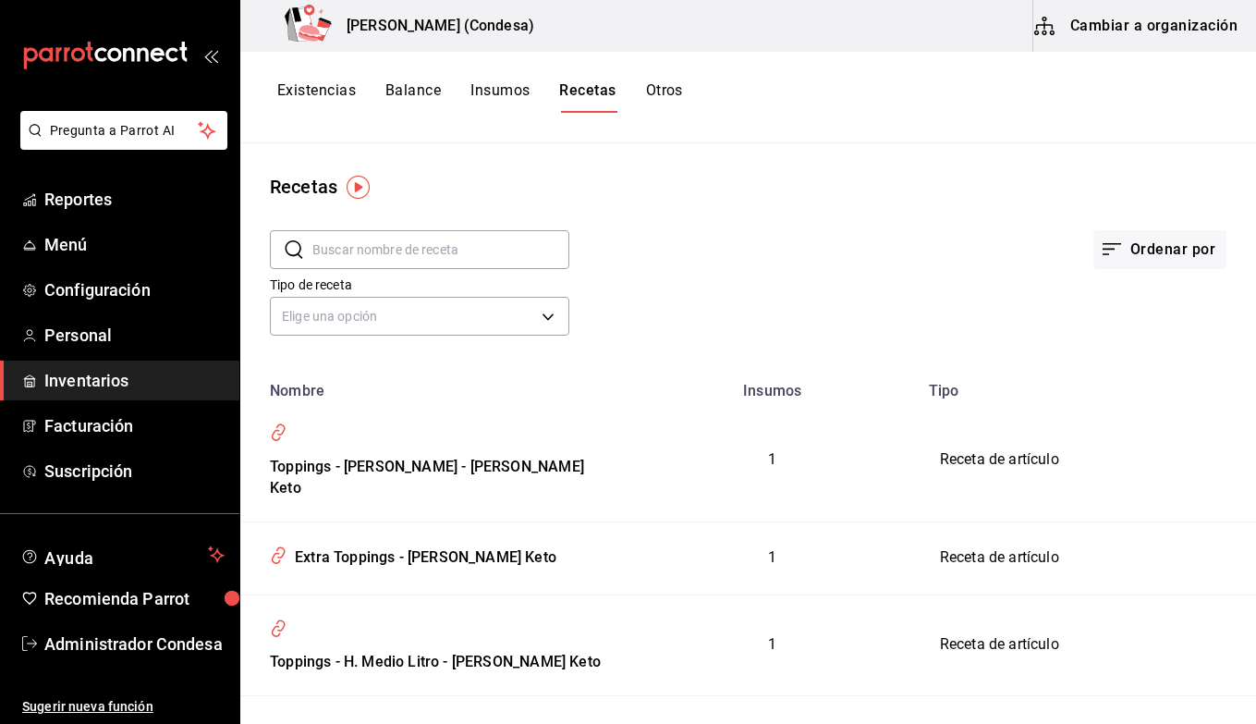
click at [505, 92] on button "Insumos" at bounding box center [499, 96] width 59 height 31
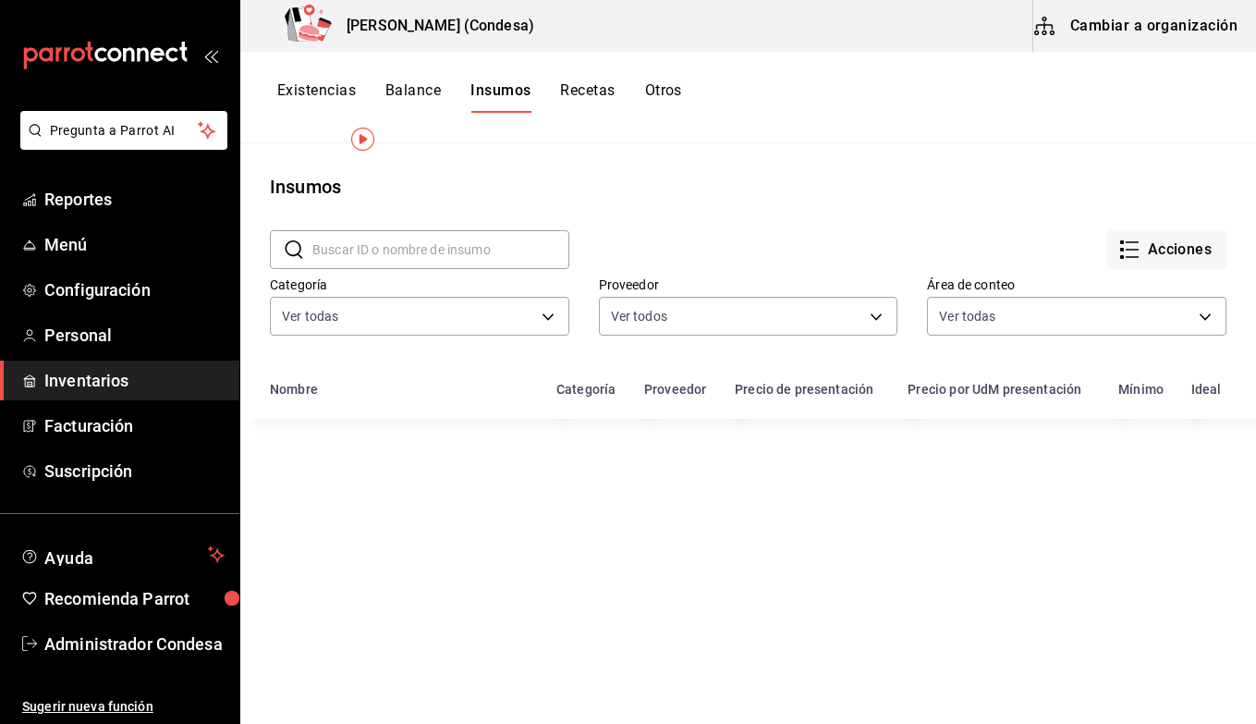
scroll to position [98, 0]
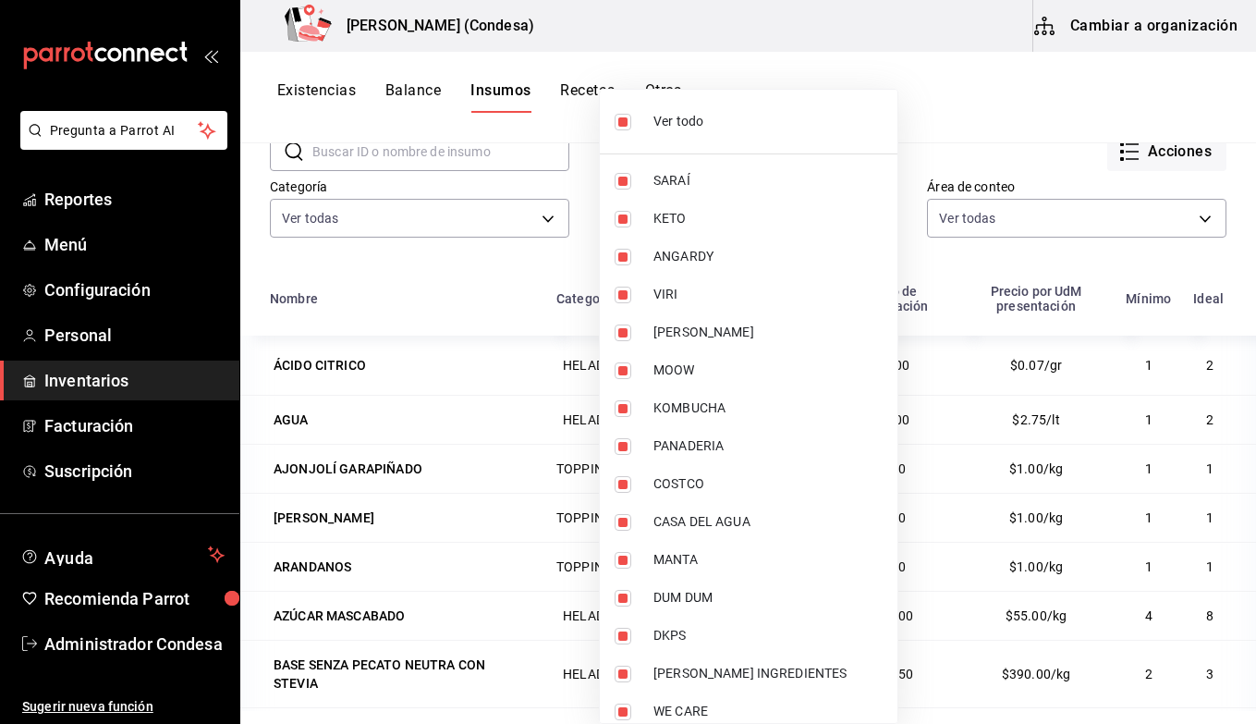
click at [647, 235] on body "Pregunta a Parrot AI Reportes Menú Configuración Personal Inventarios Facturaci…" at bounding box center [628, 355] width 1256 height 711
click at [627, 126] on input "checkbox" at bounding box center [623, 122] width 17 height 17
checkbox input "false"
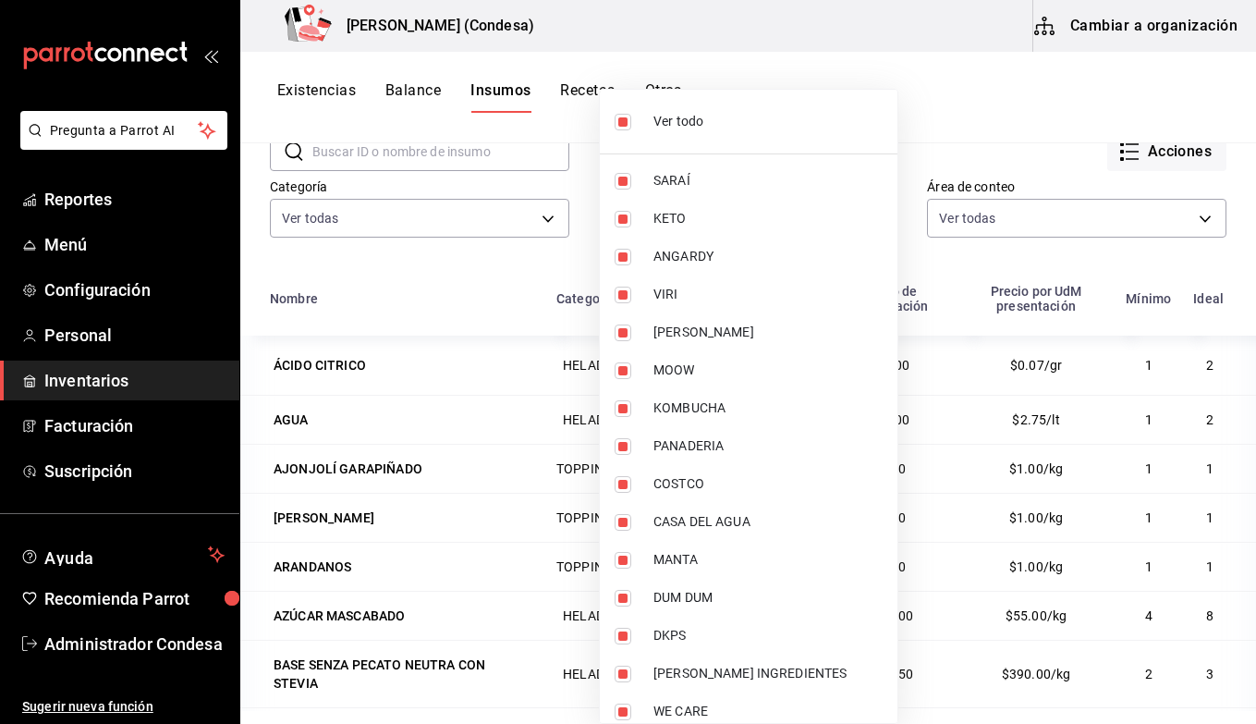
checkbox input "false"
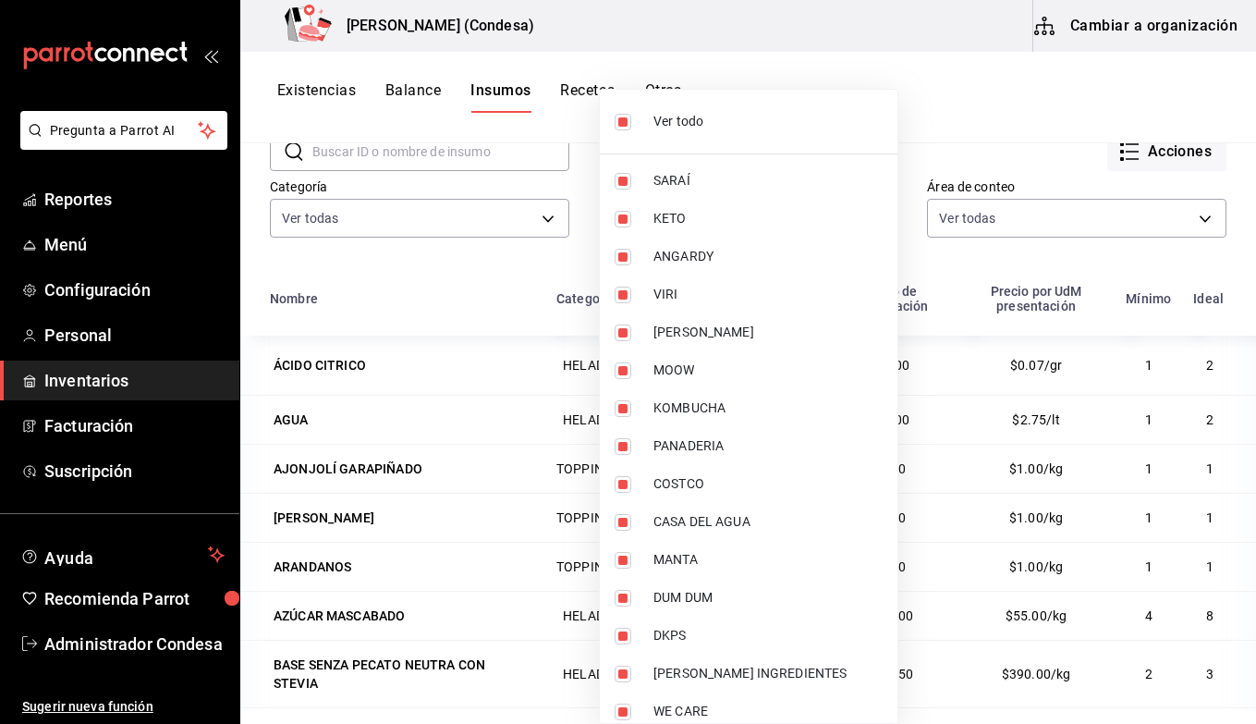
checkbox input "false"
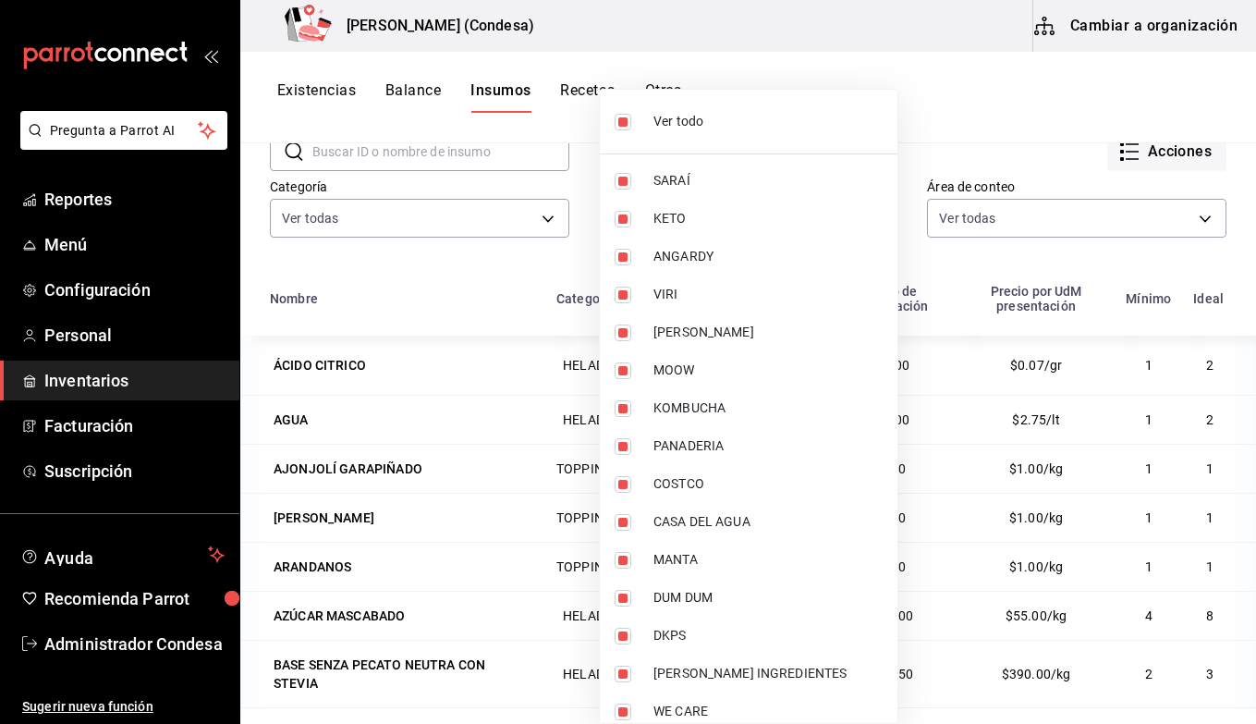
checkbox input "false"
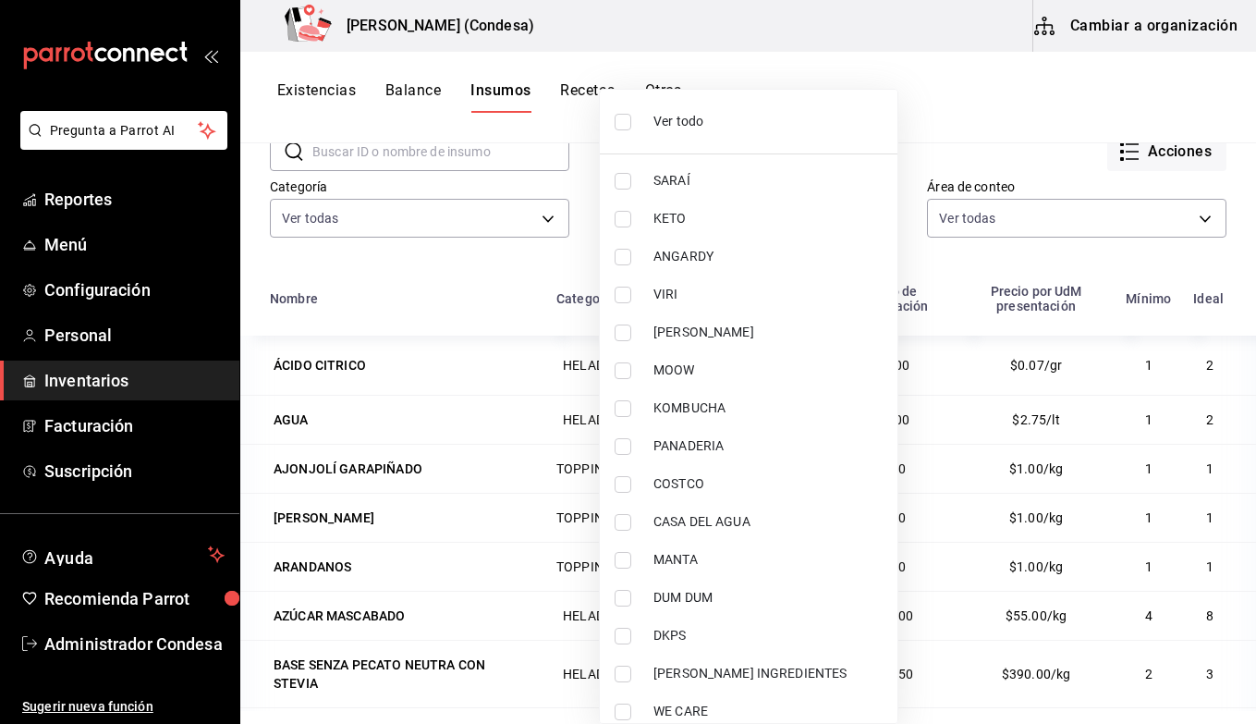
click at [624, 715] on input "checkbox" at bounding box center [623, 711] width 17 height 17
checkbox input "true"
type input "a3ab262d-2cf3-4a1d-b8e4-1223f6a7786e"
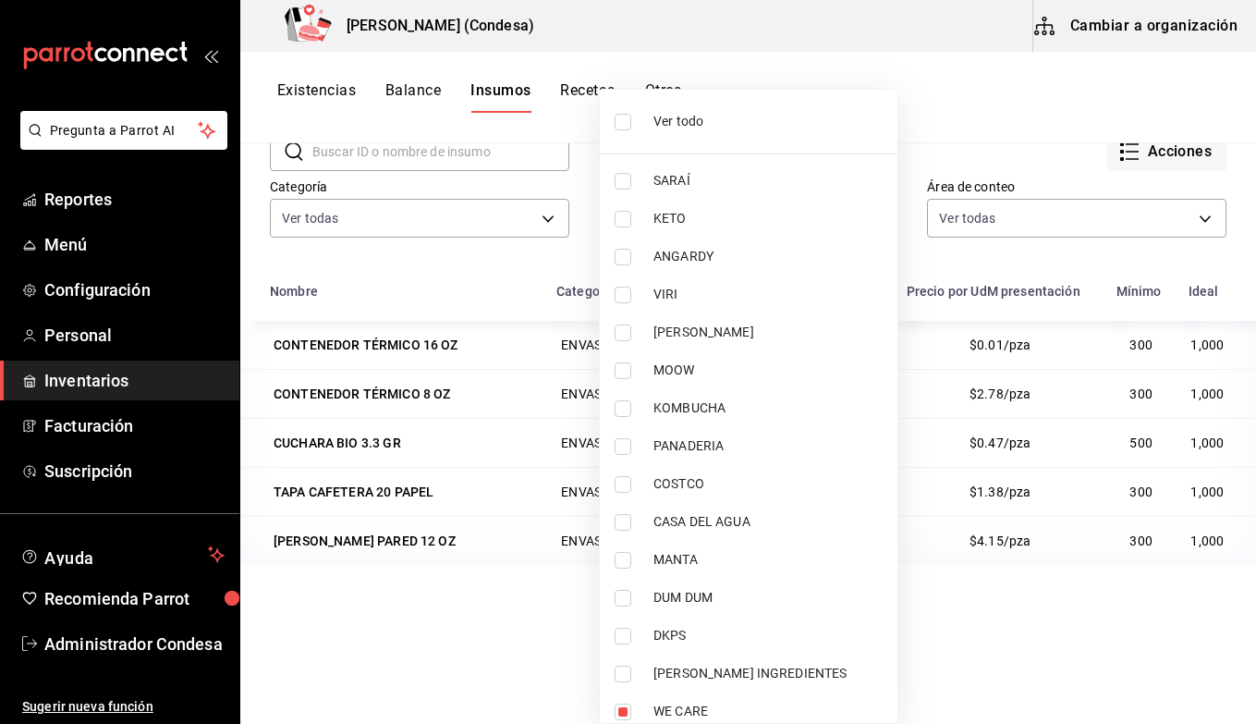
click at [489, 286] on div at bounding box center [628, 362] width 1256 height 724
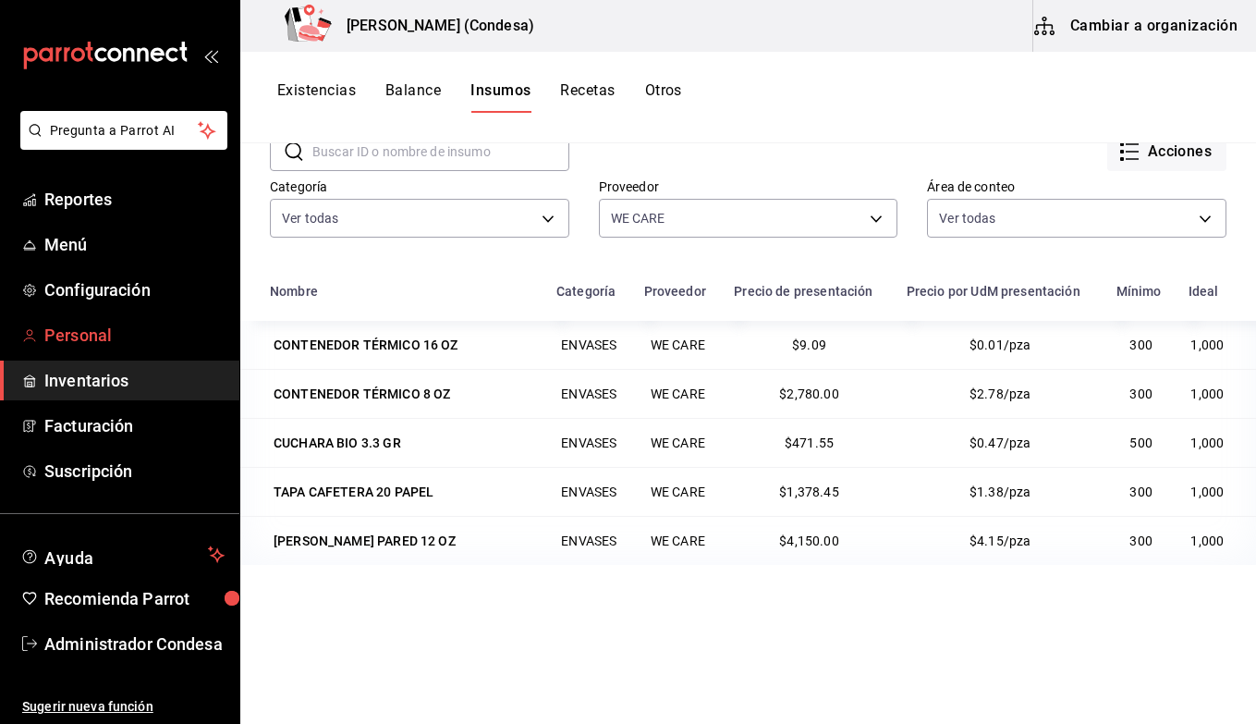
click at [93, 339] on span "Personal" at bounding box center [134, 335] width 180 height 25
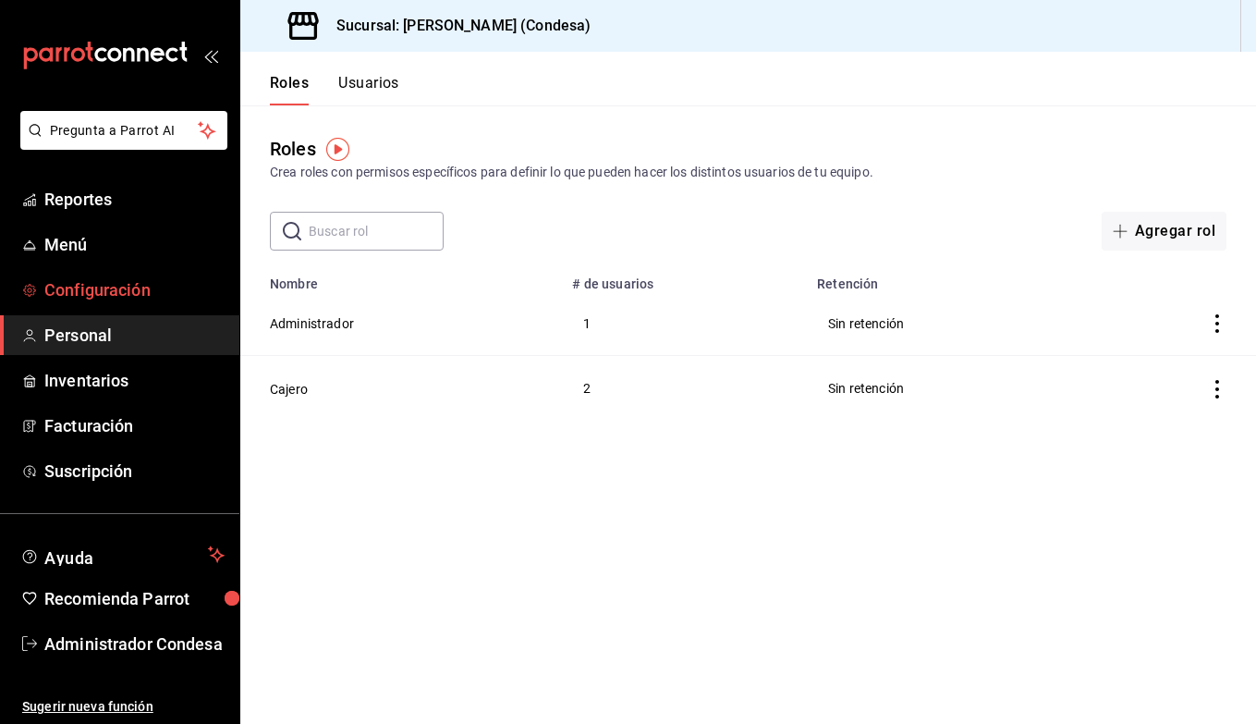
click at [101, 296] on span "Configuración" at bounding box center [134, 289] width 180 height 25
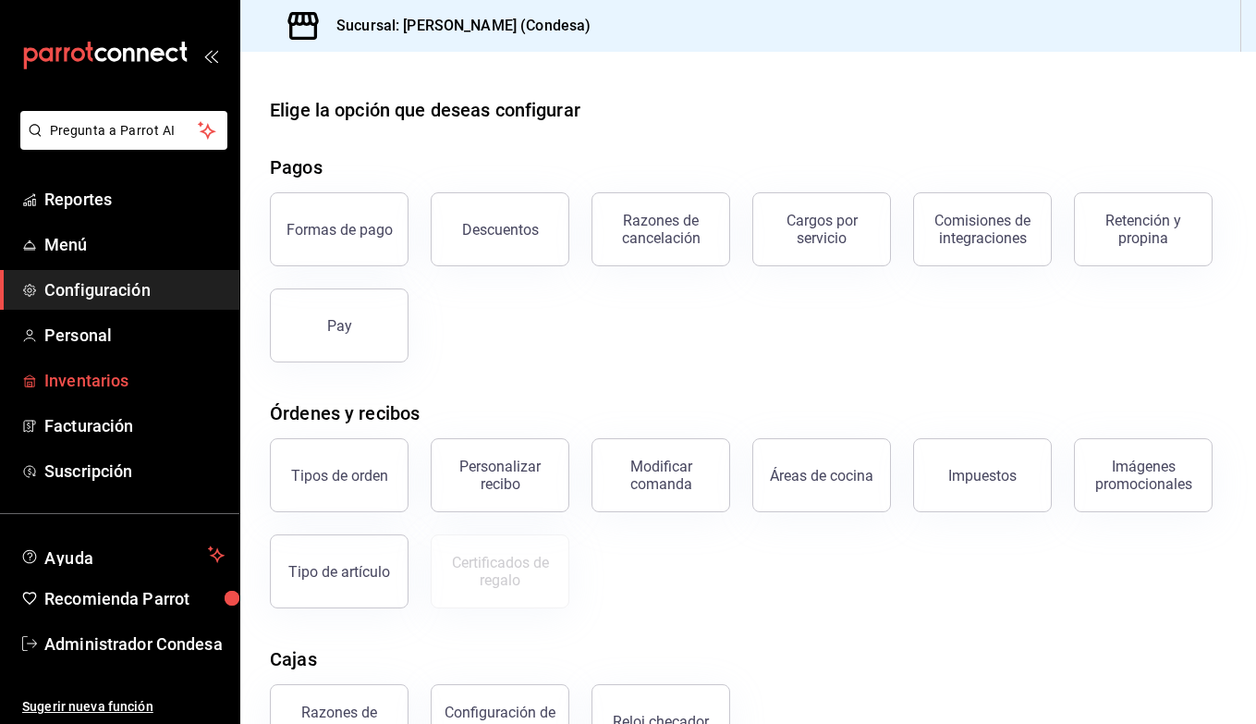
click at [85, 381] on span "Inventarios" at bounding box center [134, 380] width 180 height 25
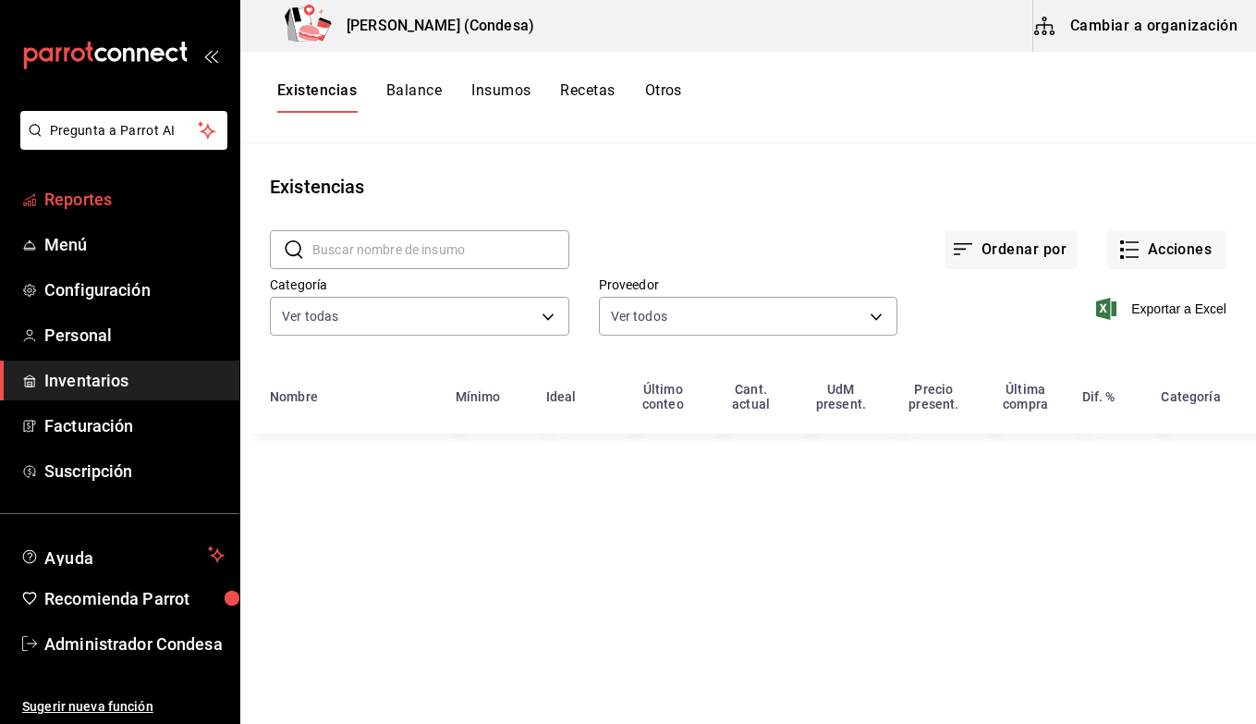
click at [83, 198] on span "Reportes" at bounding box center [134, 199] width 180 height 25
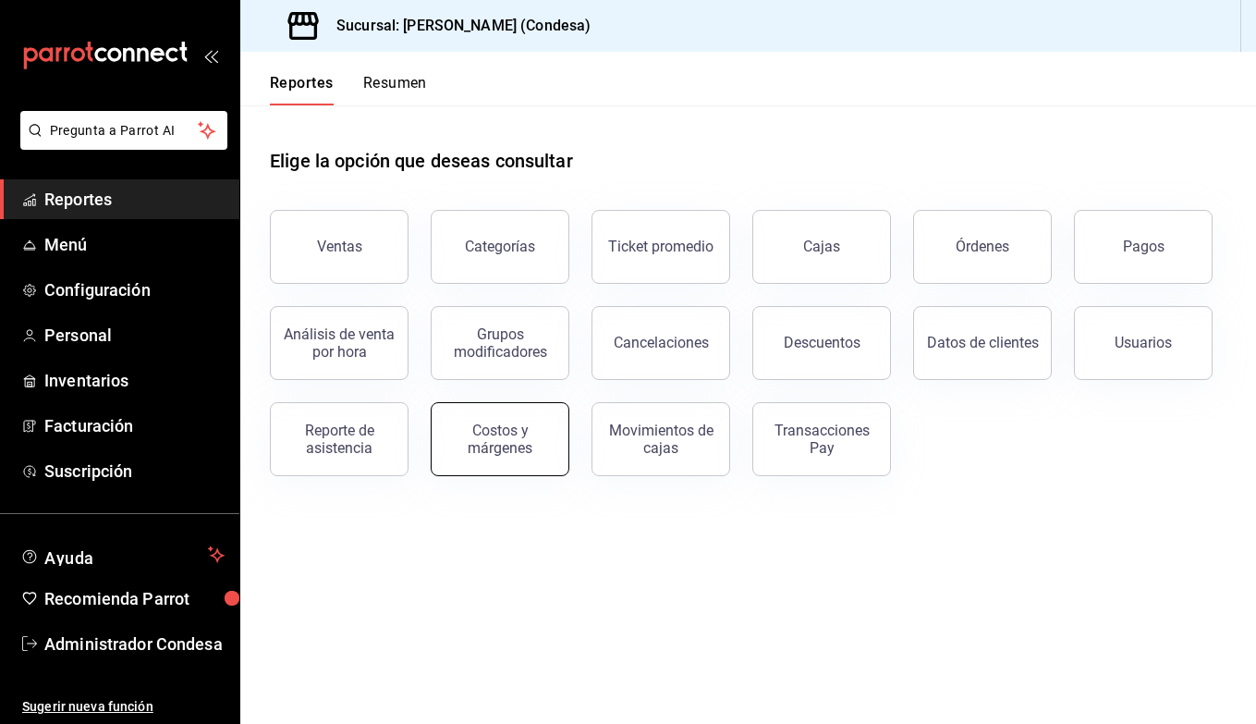
click at [503, 444] on div "Costos y márgenes" at bounding box center [500, 439] width 115 height 35
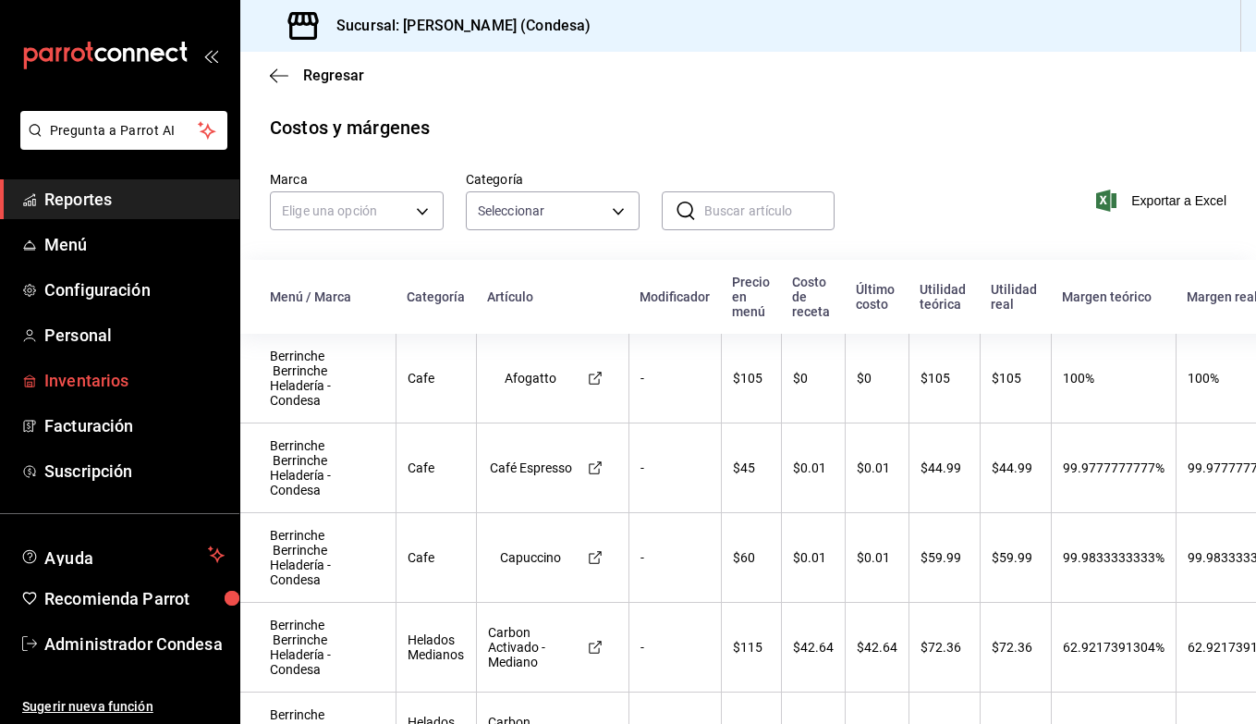
click at [86, 378] on span "Inventarios" at bounding box center [134, 380] width 180 height 25
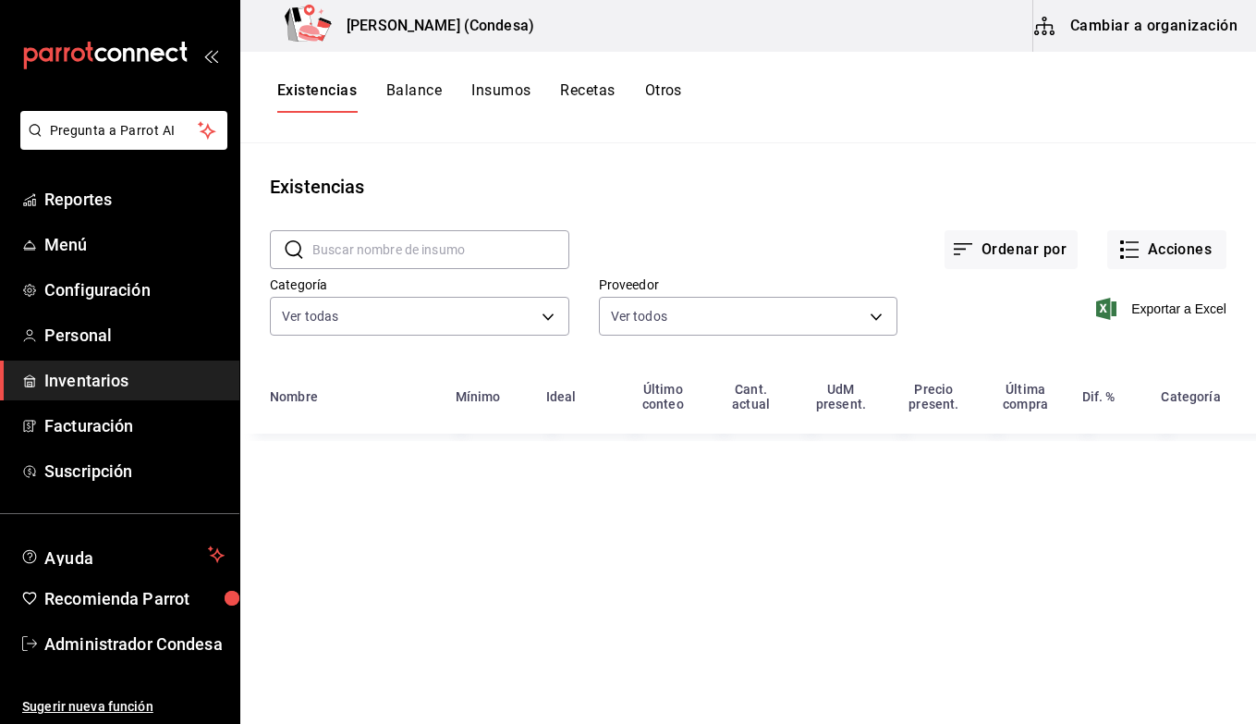
click at [586, 92] on button "Recetas" at bounding box center [587, 96] width 55 height 31
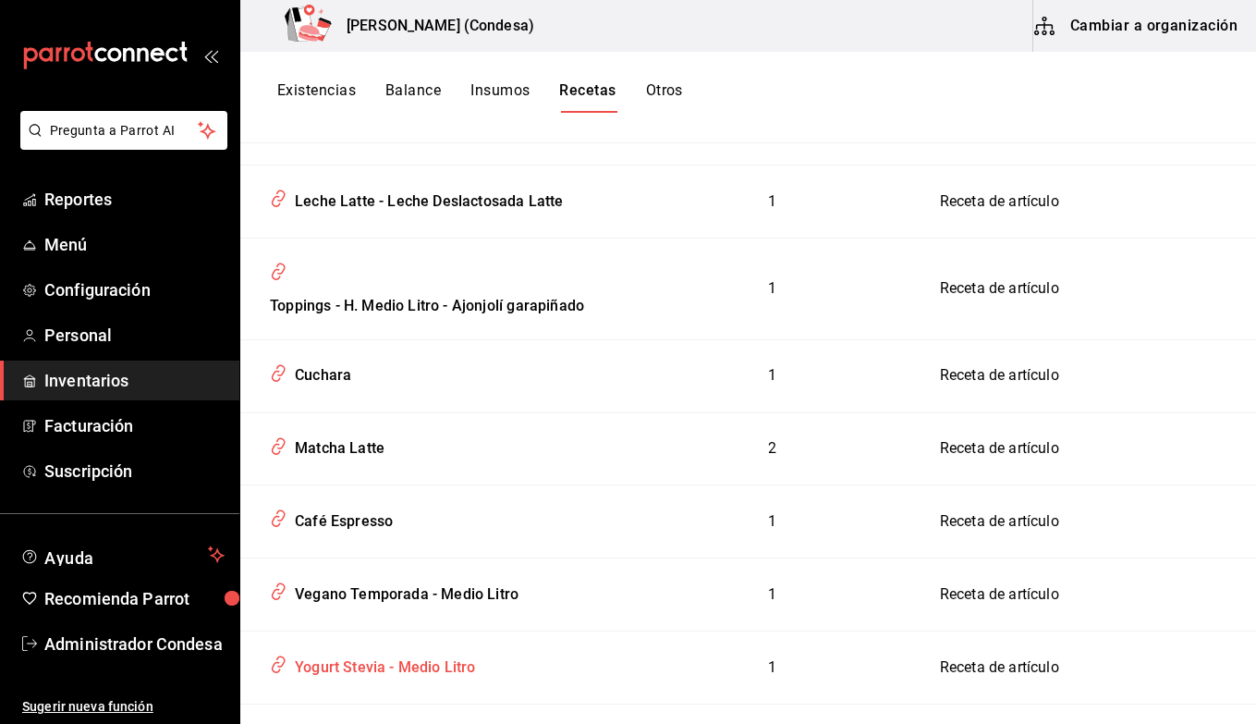
scroll to position [3636, 0]
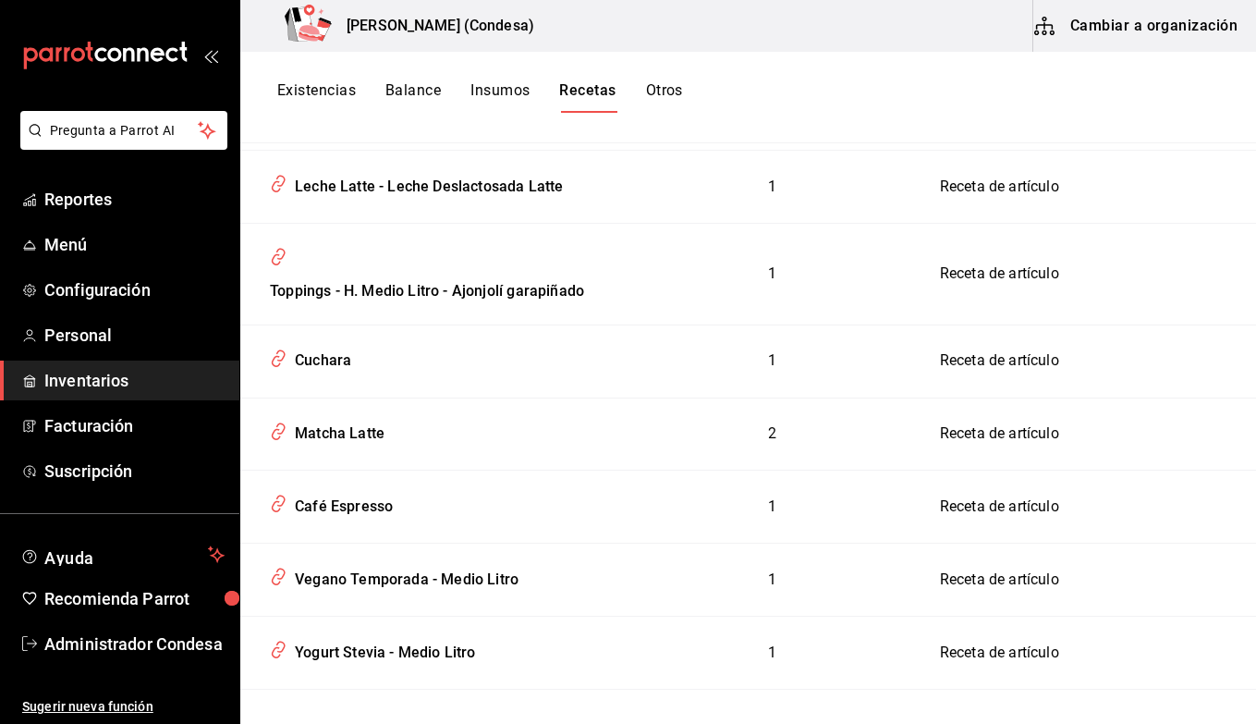
click at [446, 708] on div "Carbon Activado - Mediano" at bounding box center [382, 722] width 191 height 29
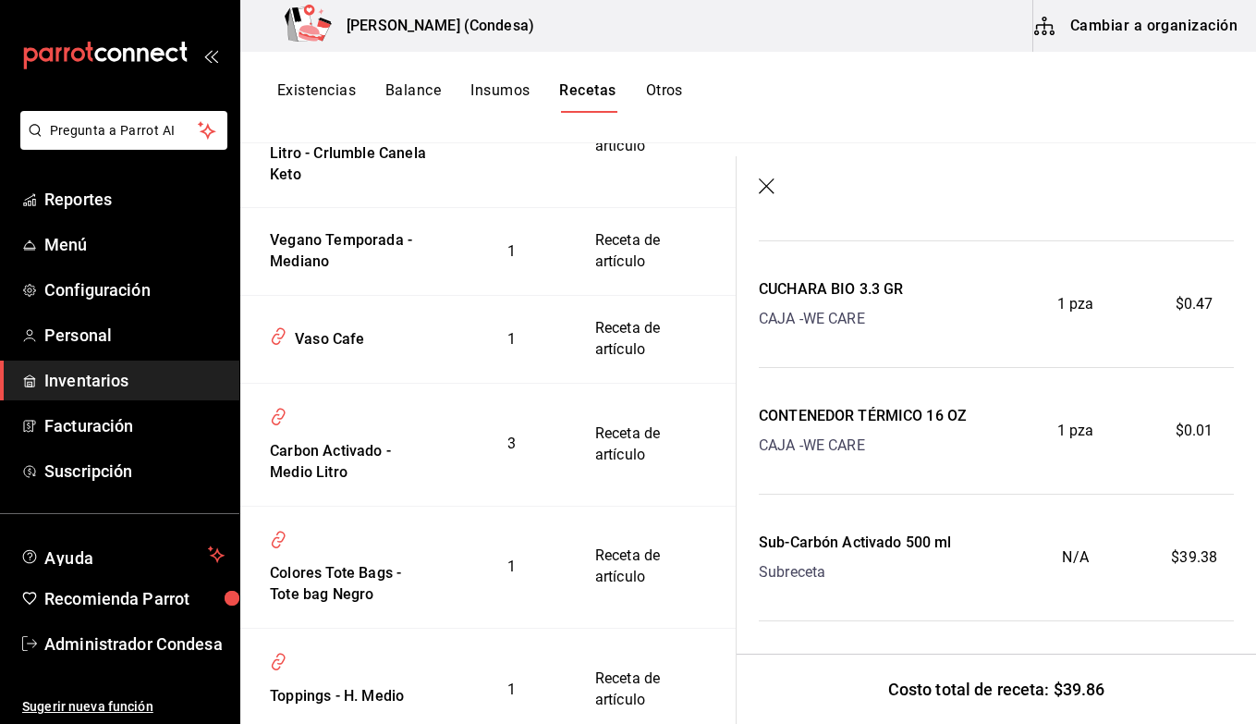
scroll to position [142, 0]
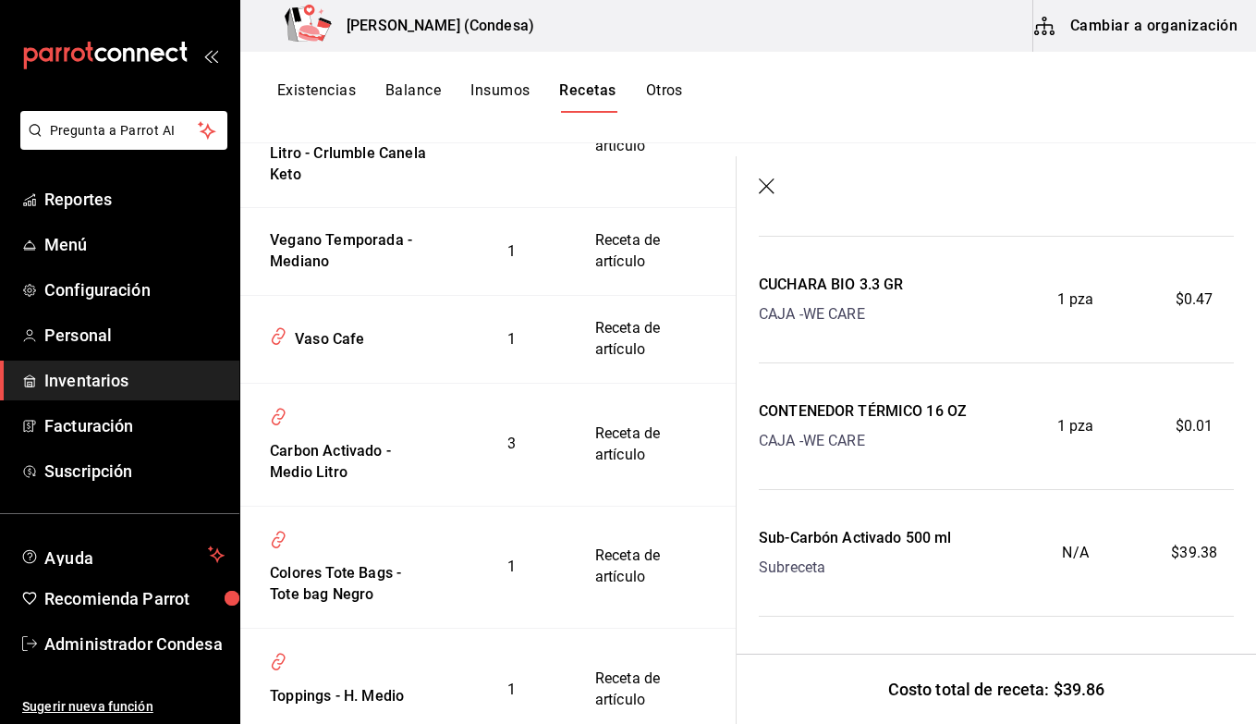
click at [767, 191] on icon "button" at bounding box center [768, 187] width 18 height 18
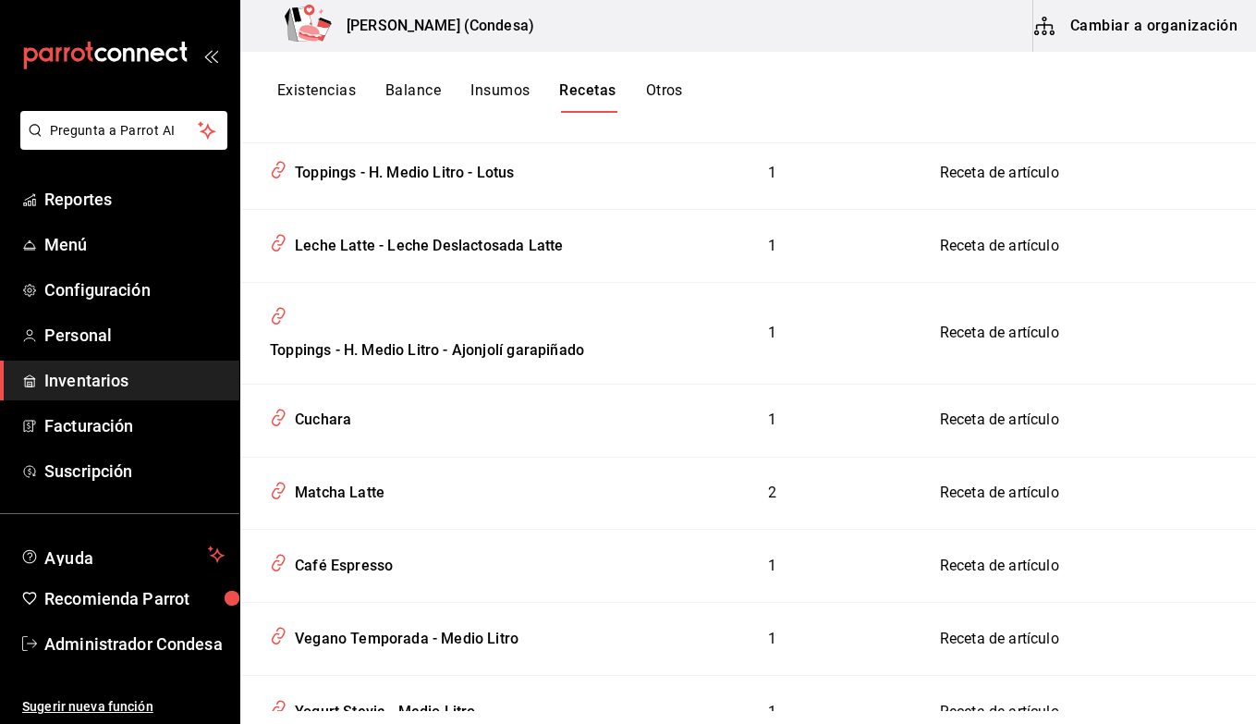
scroll to position [3578, 0]
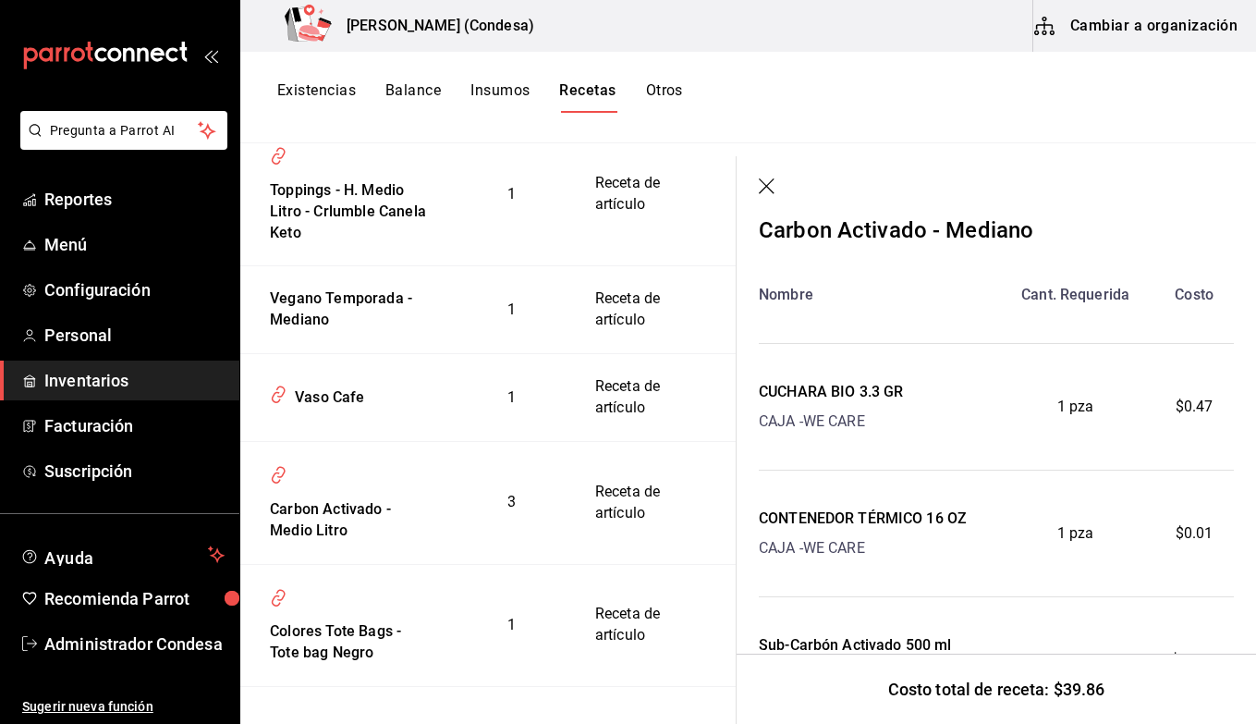
scroll to position [34, 0]
click at [764, 174] on header at bounding box center [996, 187] width 519 height 63
click at [765, 183] on icon "button" at bounding box center [768, 187] width 18 height 18
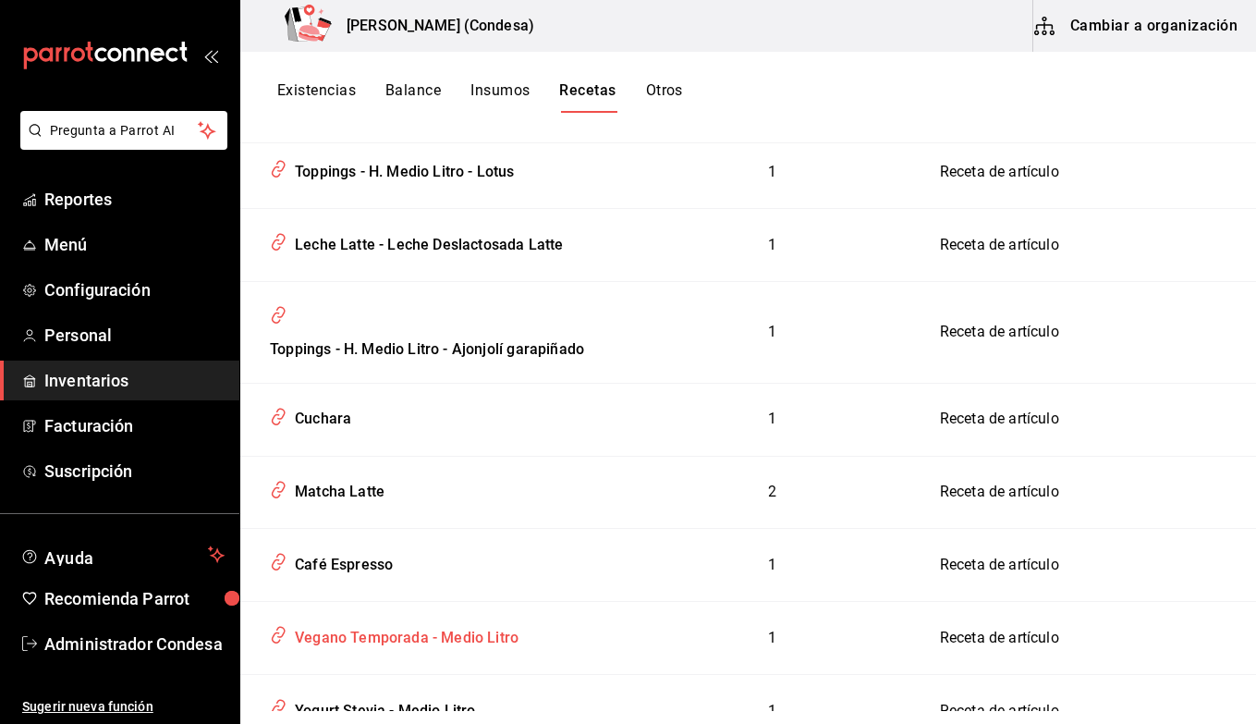
click at [406, 620] on div "Vegano Temporada - Medio Litro" at bounding box center [402, 634] width 231 height 29
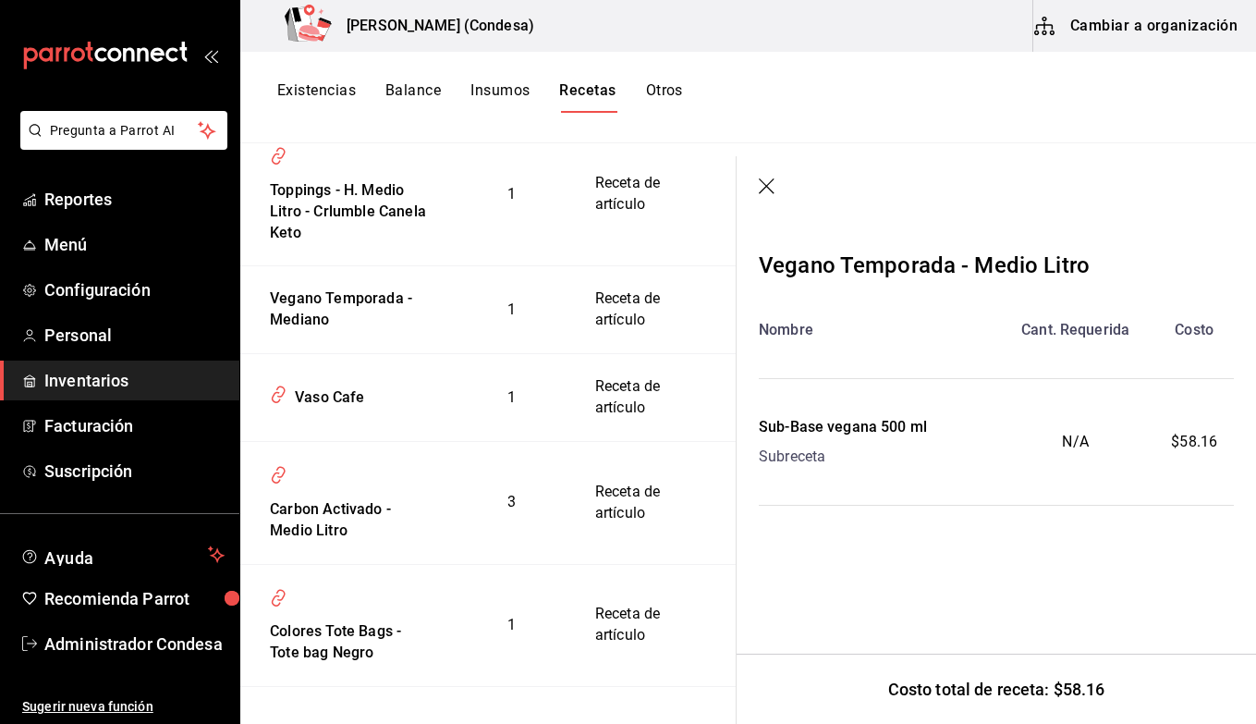
scroll to position [3651, 0]
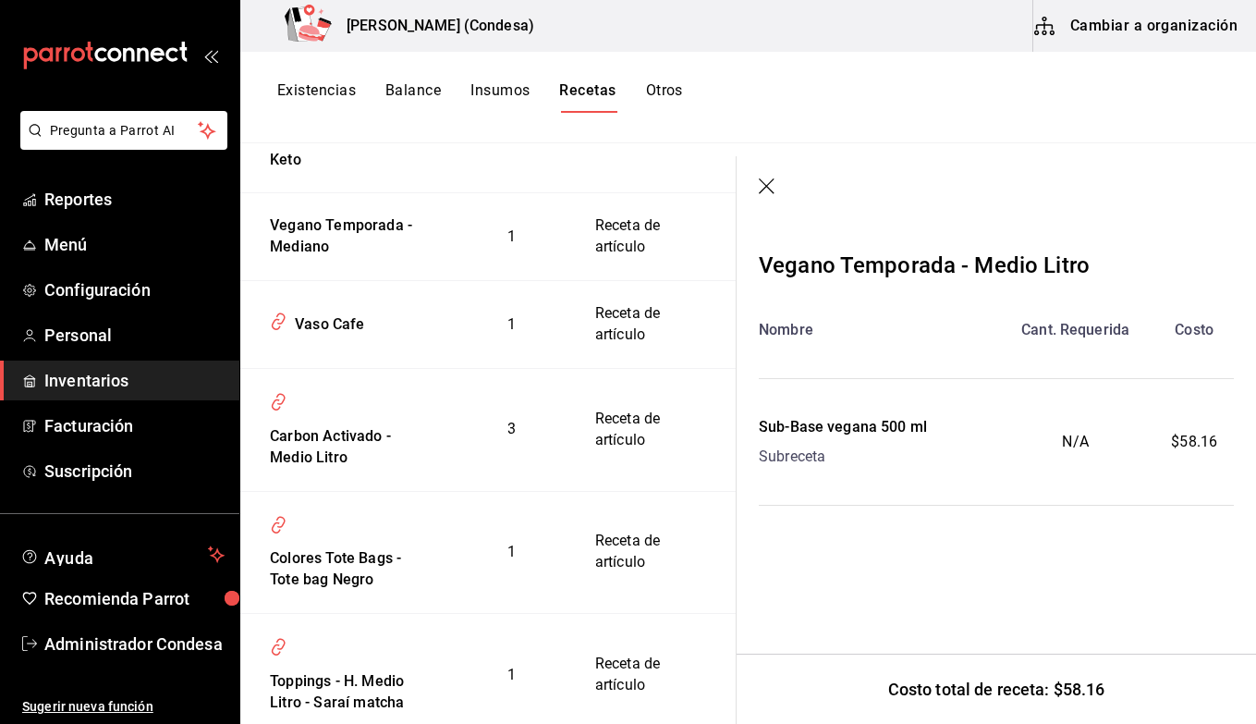
click at [764, 181] on icon "button" at bounding box center [768, 187] width 18 height 18
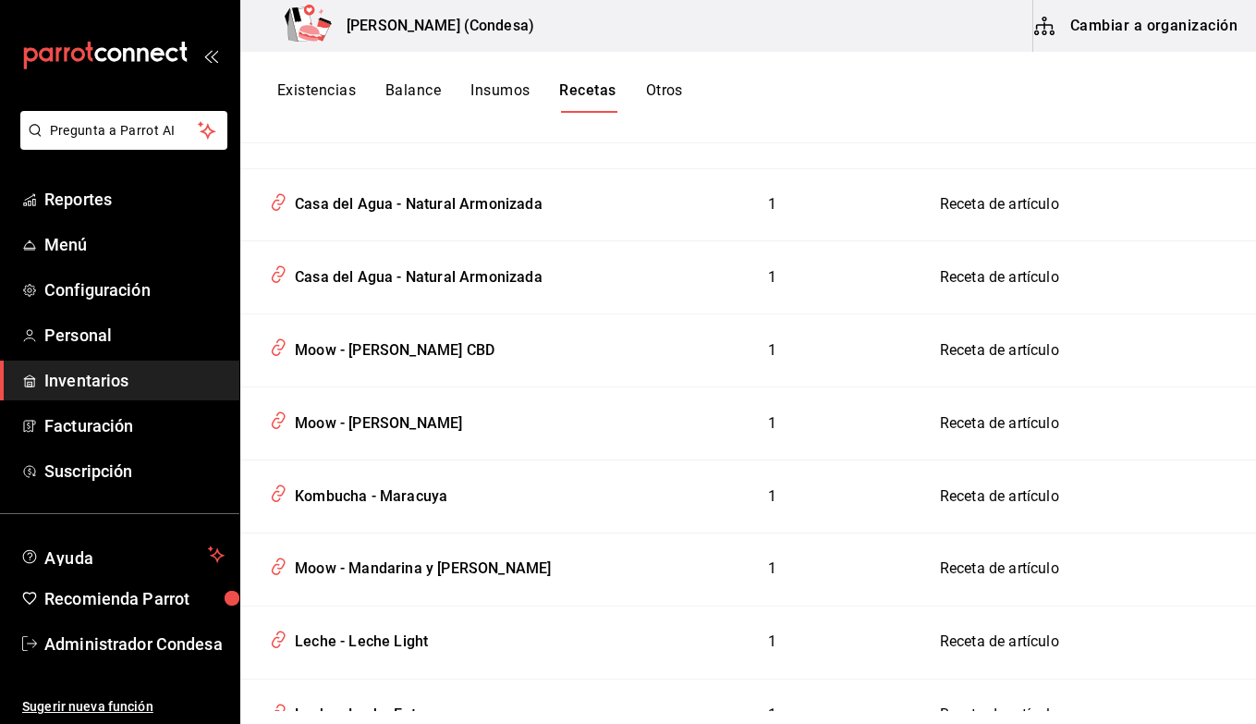
scroll to position [5517, 0]
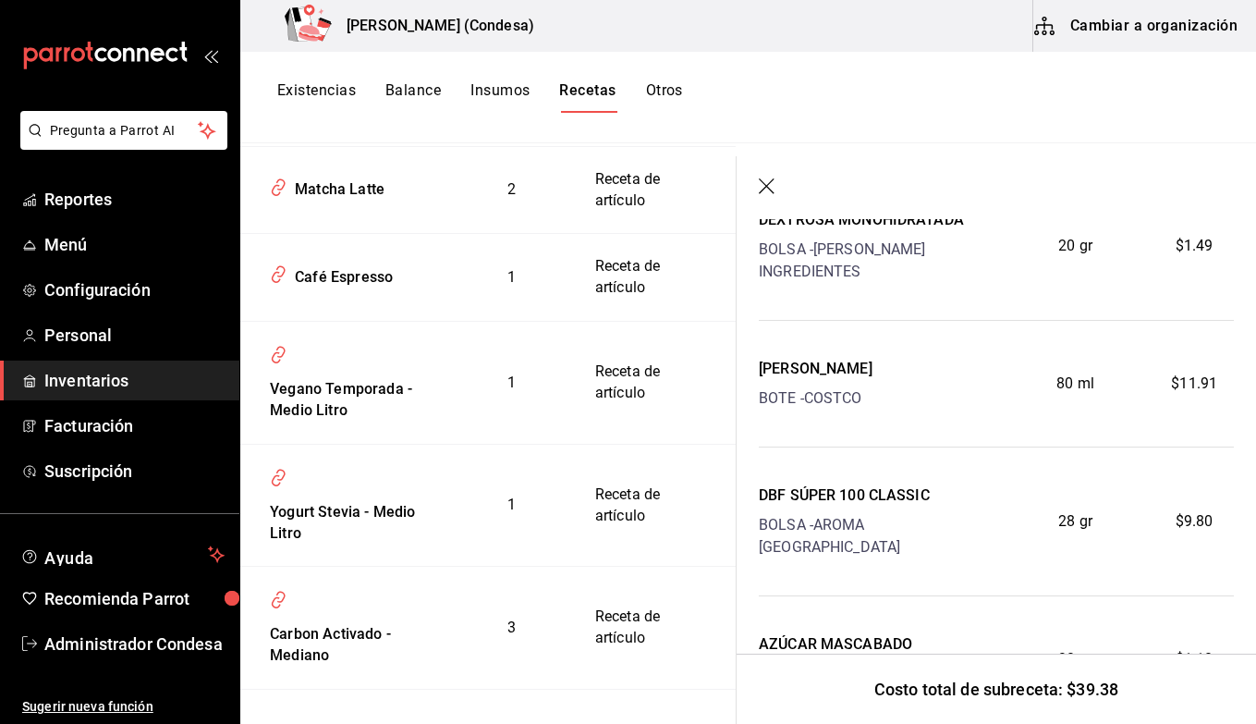
scroll to position [779, 0]
click at [764, 184] on icon "button" at bounding box center [768, 187] width 18 height 18
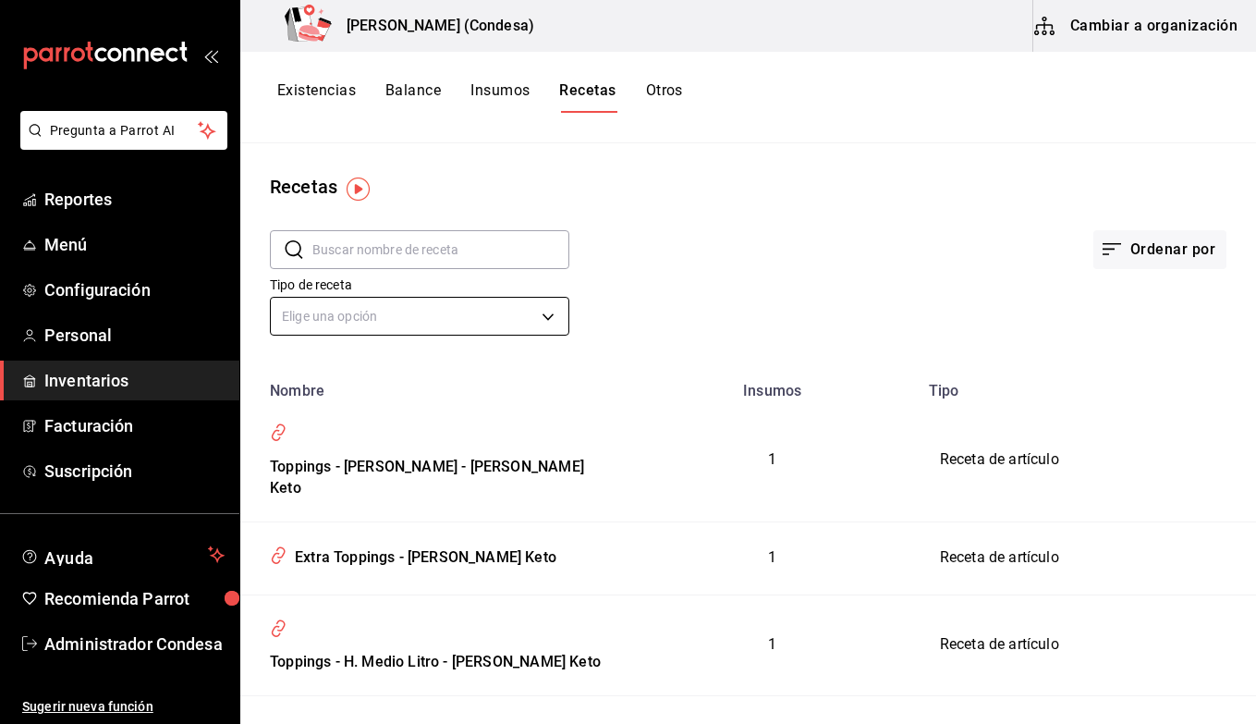
click at [497, 312] on body "Pregunta a Parrot AI Reportes Menú Configuración Personal Inventarios Facturaci…" at bounding box center [628, 355] width 1256 height 711
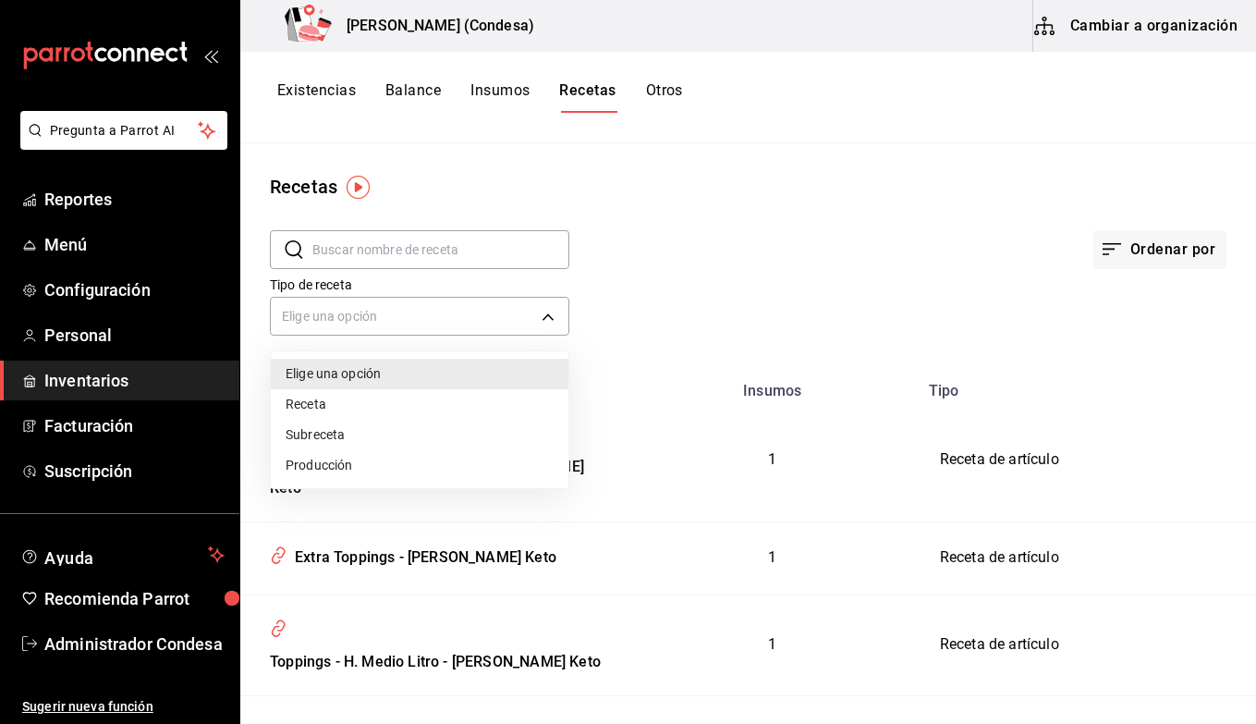
click at [369, 427] on li "Subreceta" at bounding box center [420, 435] width 298 height 31
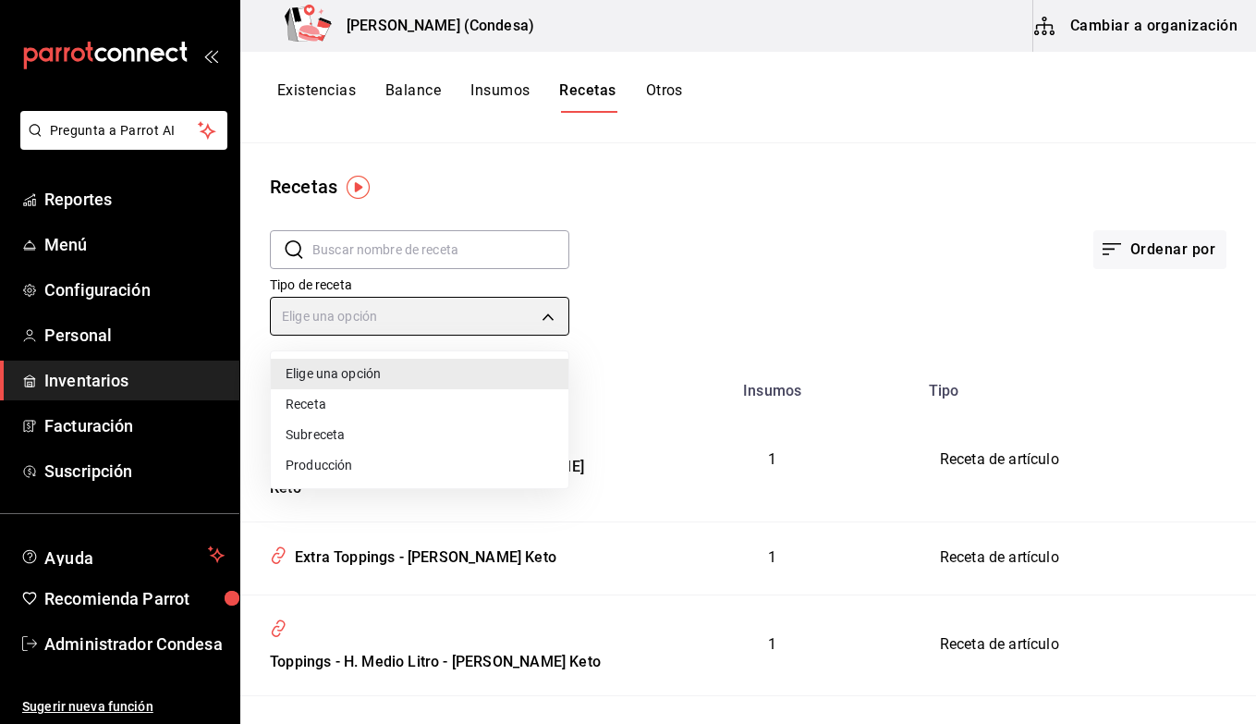
type input "SUBRECIPE"
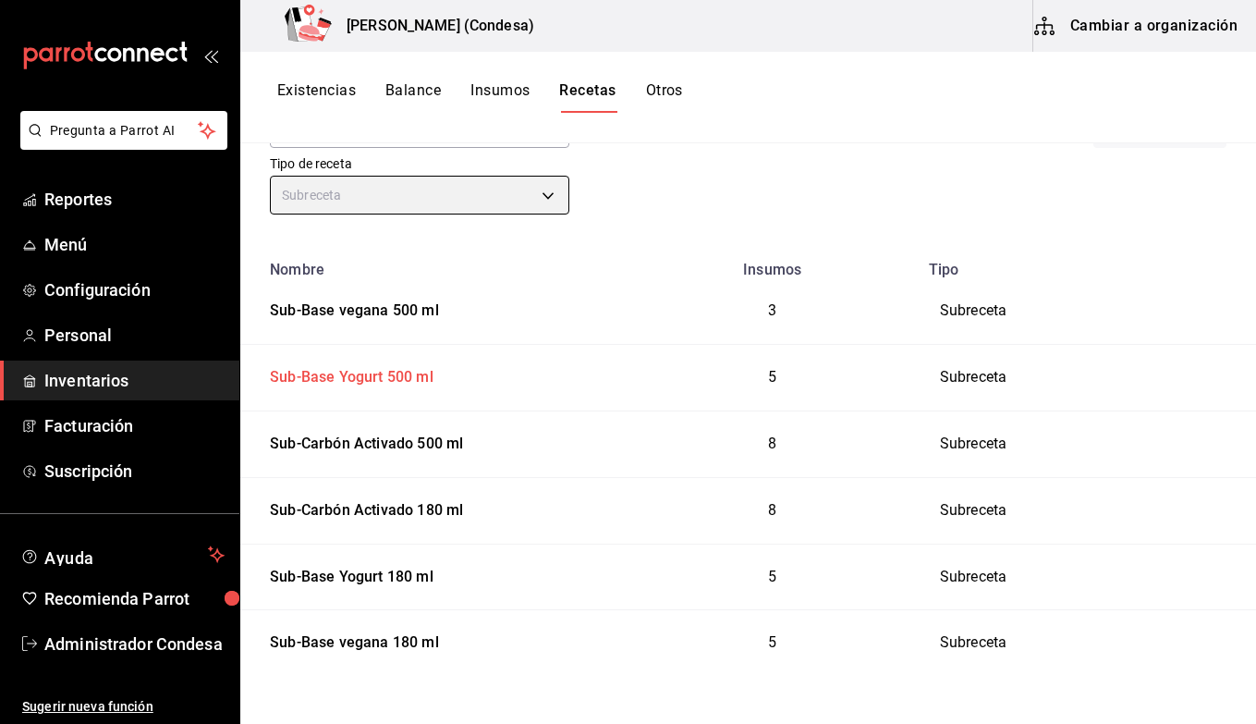
scroll to position [118, 0]
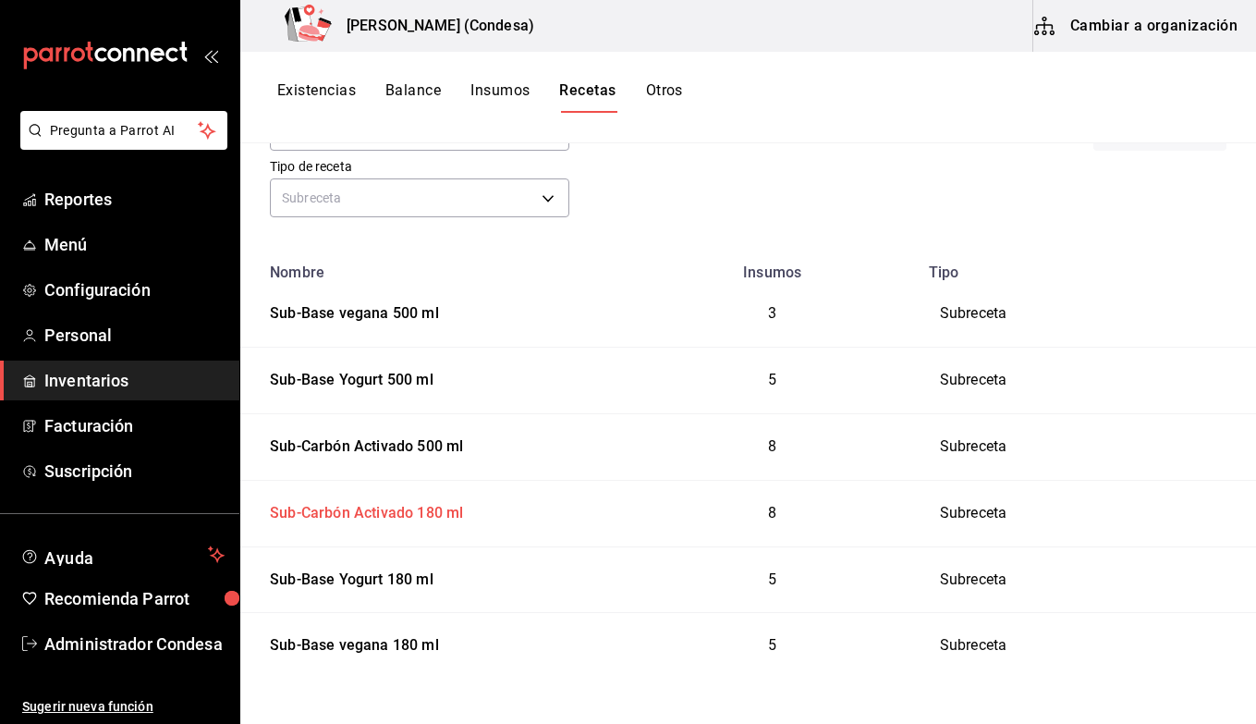
click at [373, 508] on div "Sub-Carbón Activado 180 ml" at bounding box center [363, 509] width 201 height 29
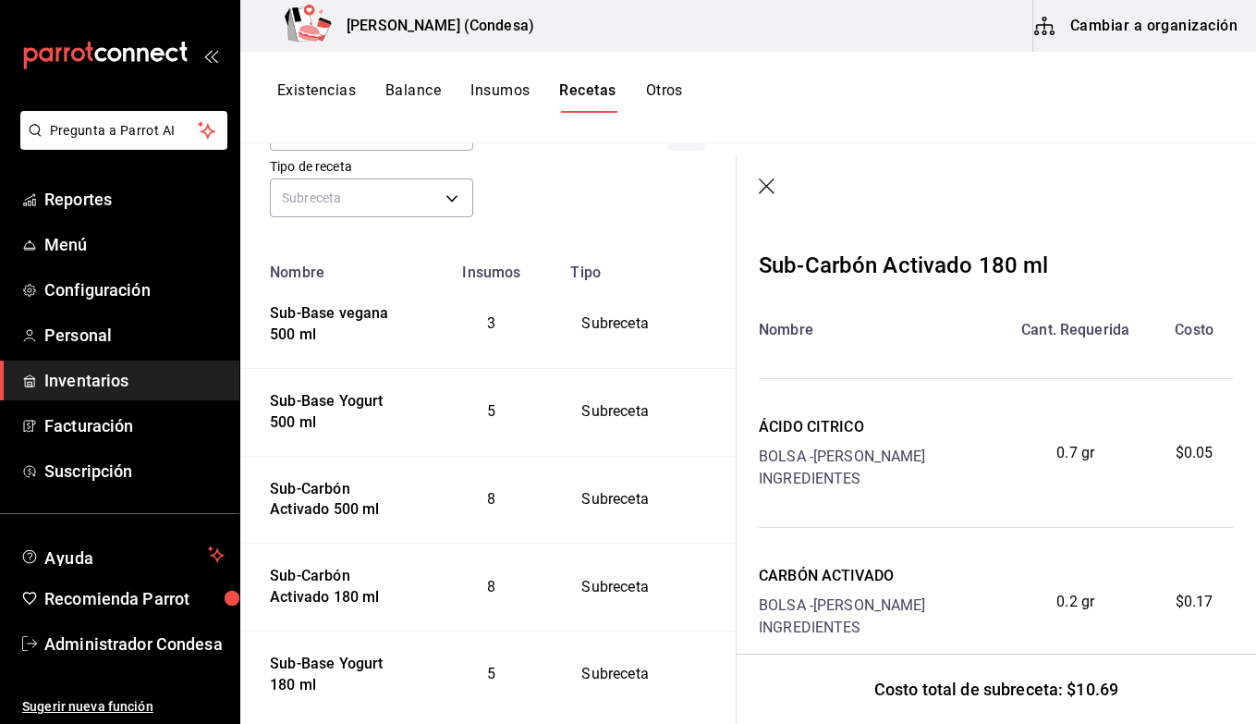
click at [775, 189] on icon "button" at bounding box center [768, 187] width 18 height 18
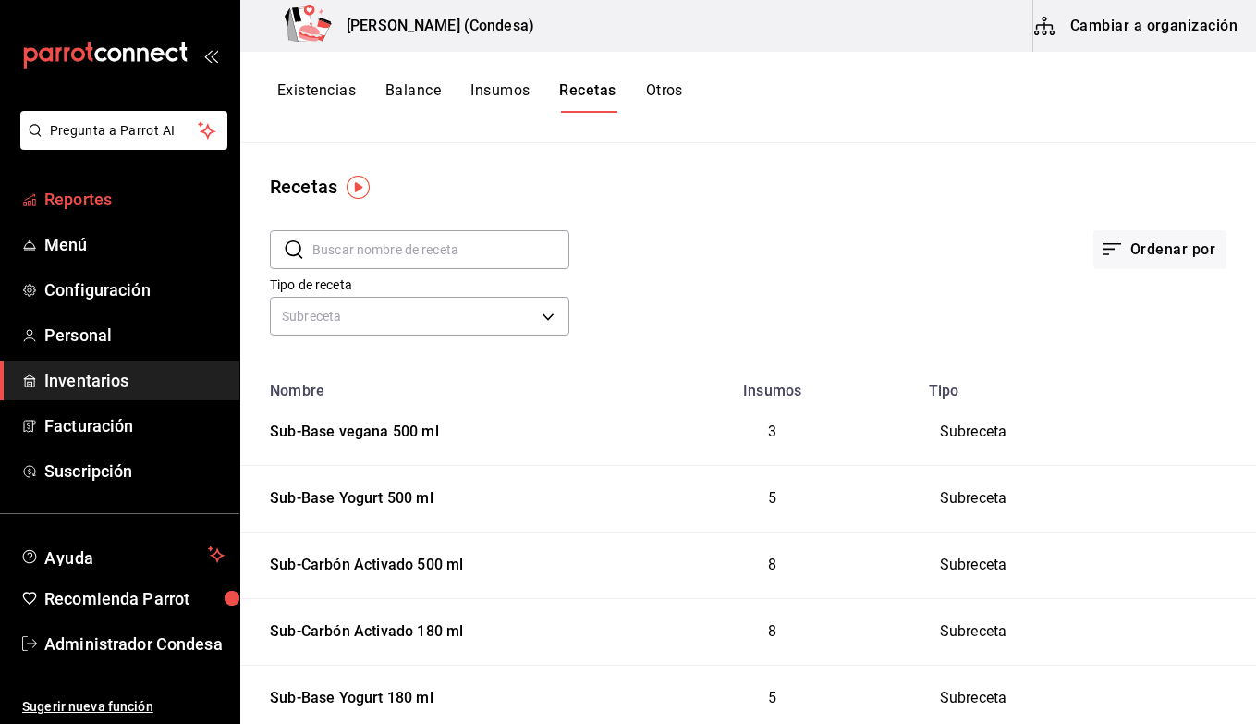
click at [90, 206] on span "Reportes" at bounding box center [134, 199] width 180 height 25
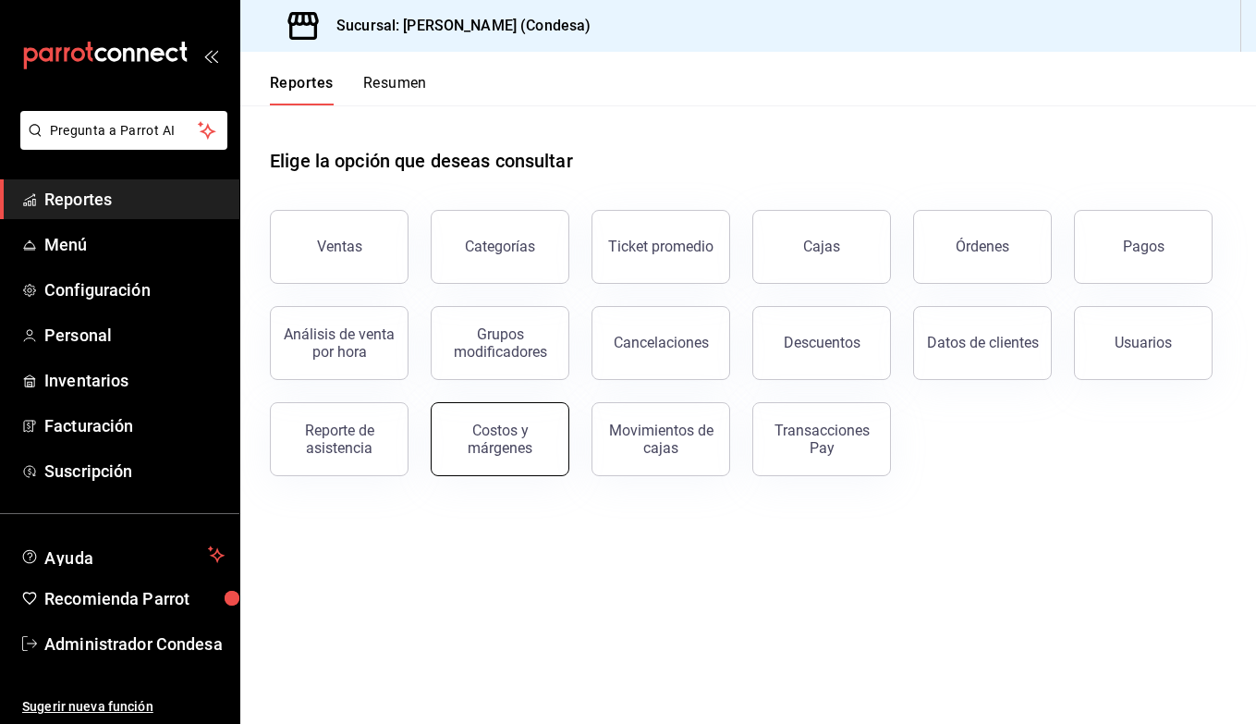
click at [513, 458] on button "Costos y márgenes" at bounding box center [500, 439] width 139 height 74
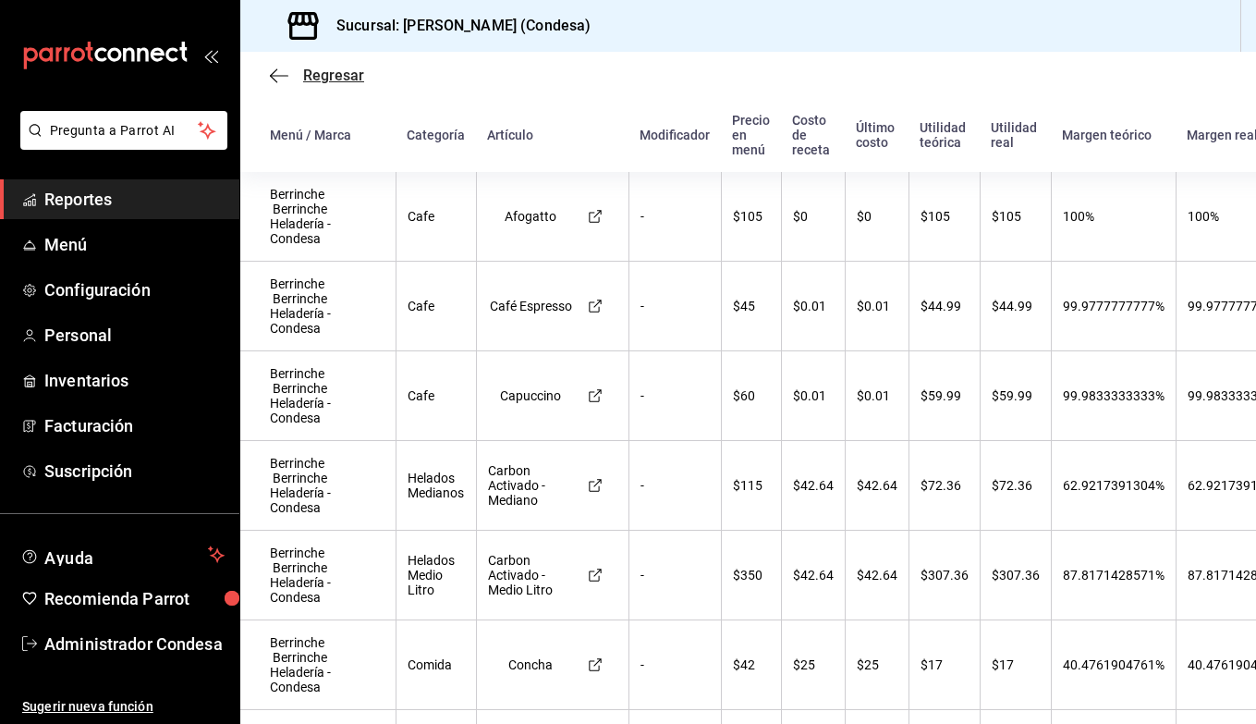
click at [305, 80] on span "Regresar" at bounding box center [333, 76] width 61 height 18
